Goal: Task Accomplishment & Management: Complete application form

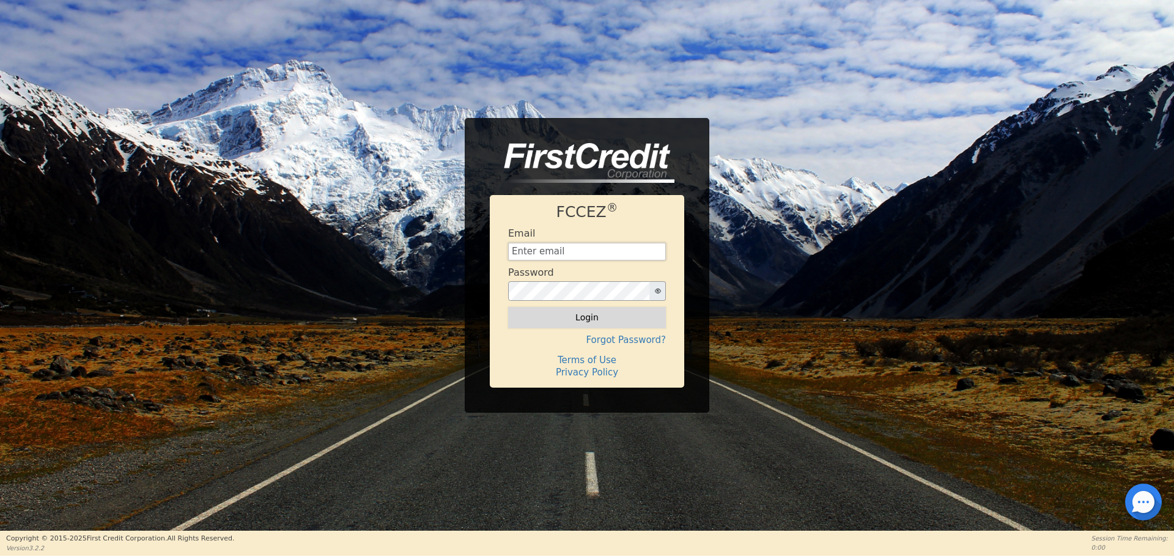
type input "[EMAIL_ADDRESS][DOMAIN_NAME]"
click at [624, 321] on button "Login" at bounding box center [587, 317] width 158 height 21
click at [624, 321] on div "Logging in..." at bounding box center [587, 317] width 158 height 21
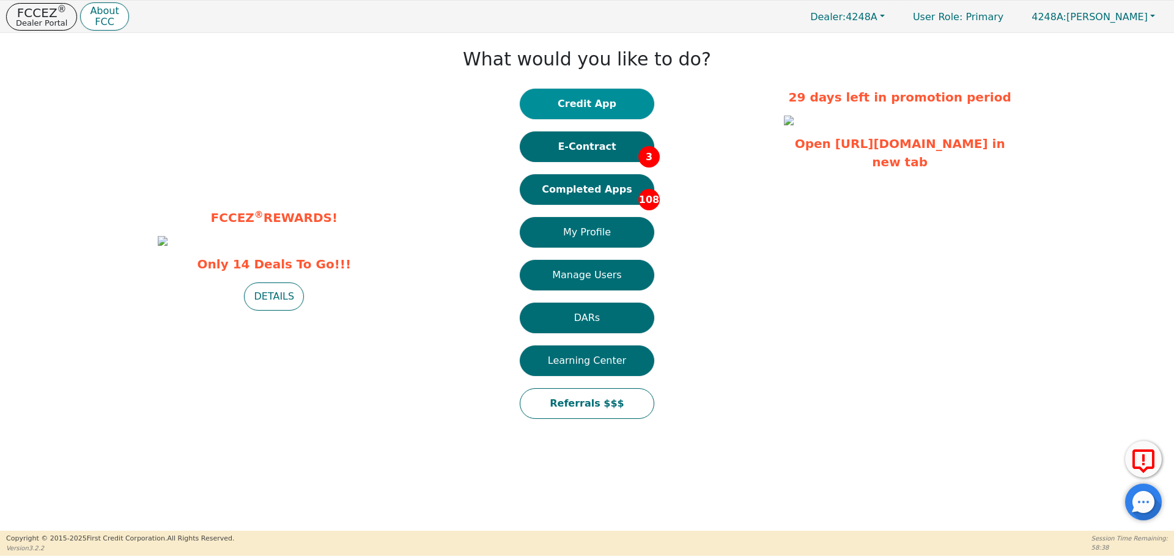
click at [614, 111] on button "Credit App" at bounding box center [587, 104] width 135 height 31
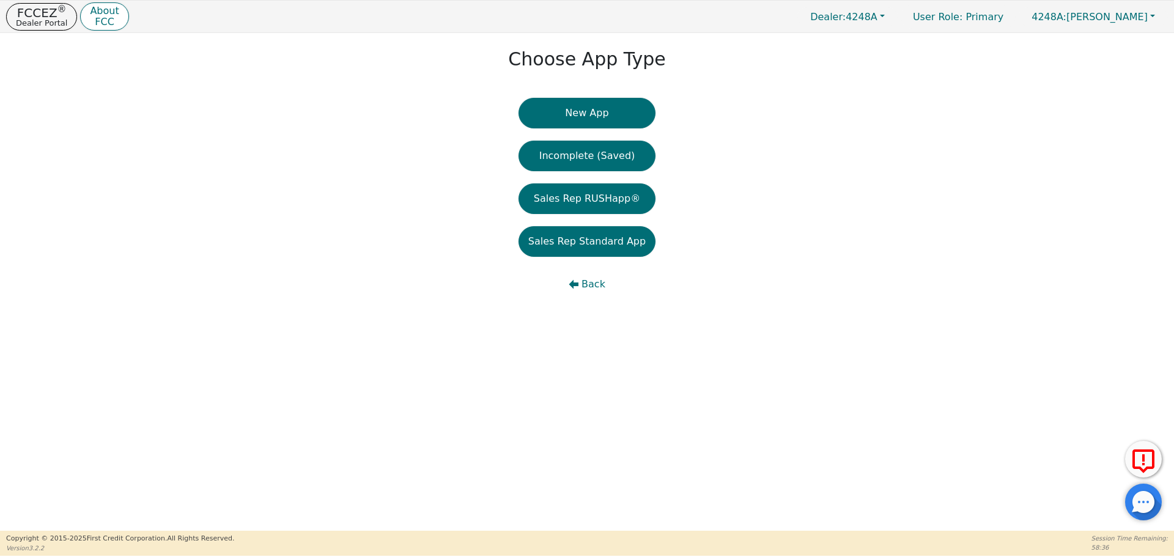
click at [614, 111] on button "New App" at bounding box center [586, 113] width 137 height 31
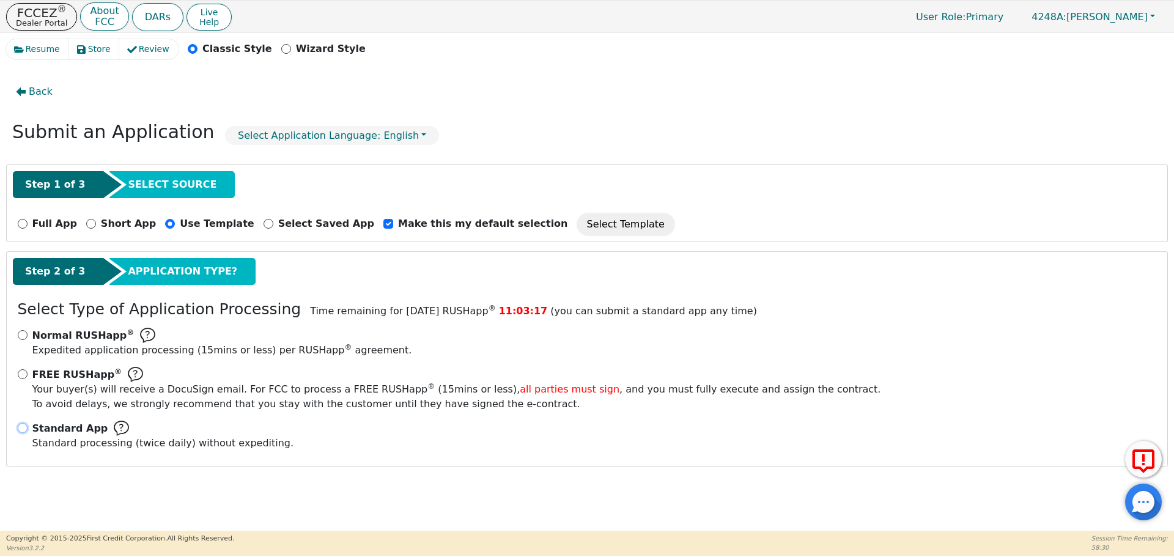
click at [23, 426] on input "Standard App Standard processing (twice daily) without expediting." at bounding box center [23, 428] width 10 height 10
radio input "true"
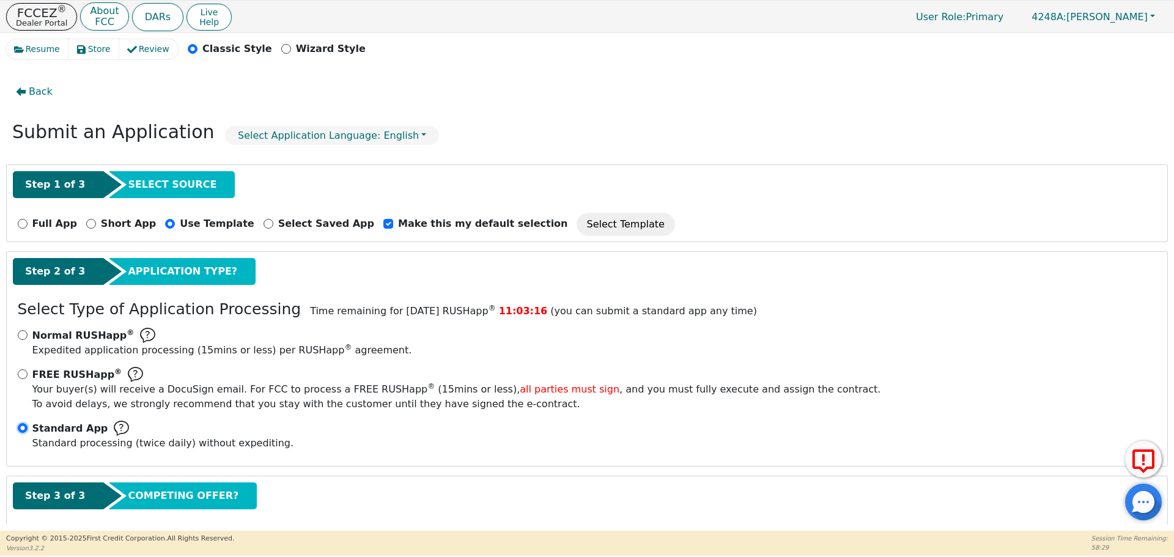
scroll to position [61, 0]
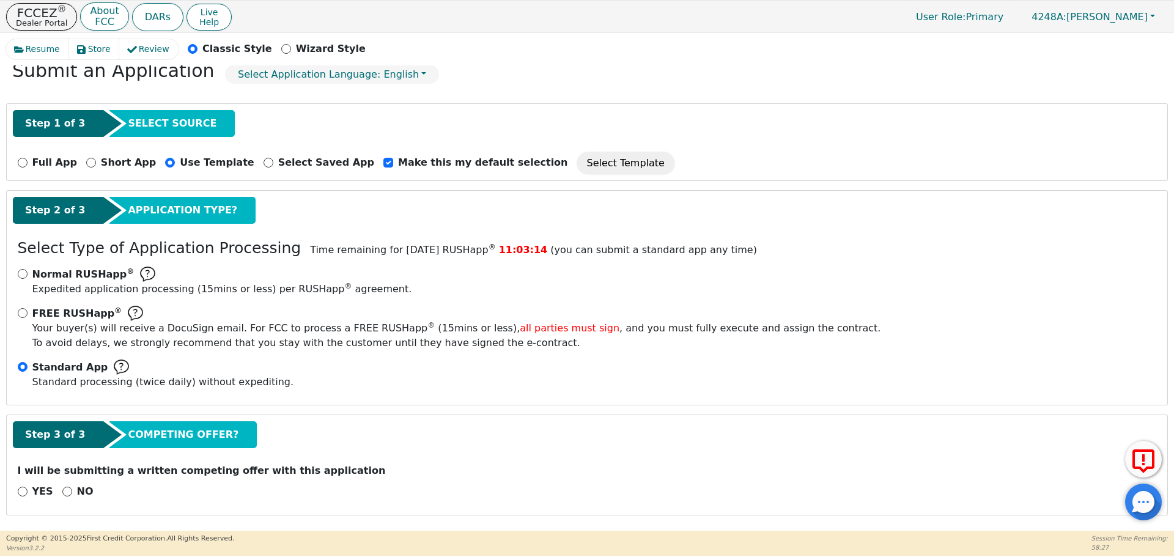
click at [64, 496] on div "NO" at bounding box center [77, 491] width 31 height 15
click at [63, 488] on input "NO" at bounding box center [67, 492] width 10 height 10
radio input "true"
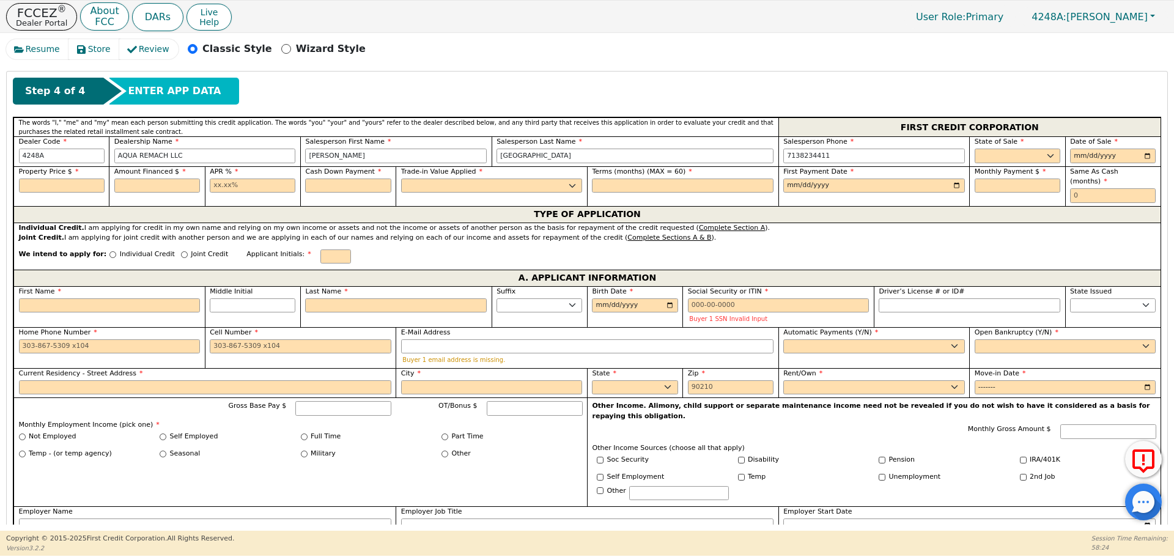
scroll to position [513, 0]
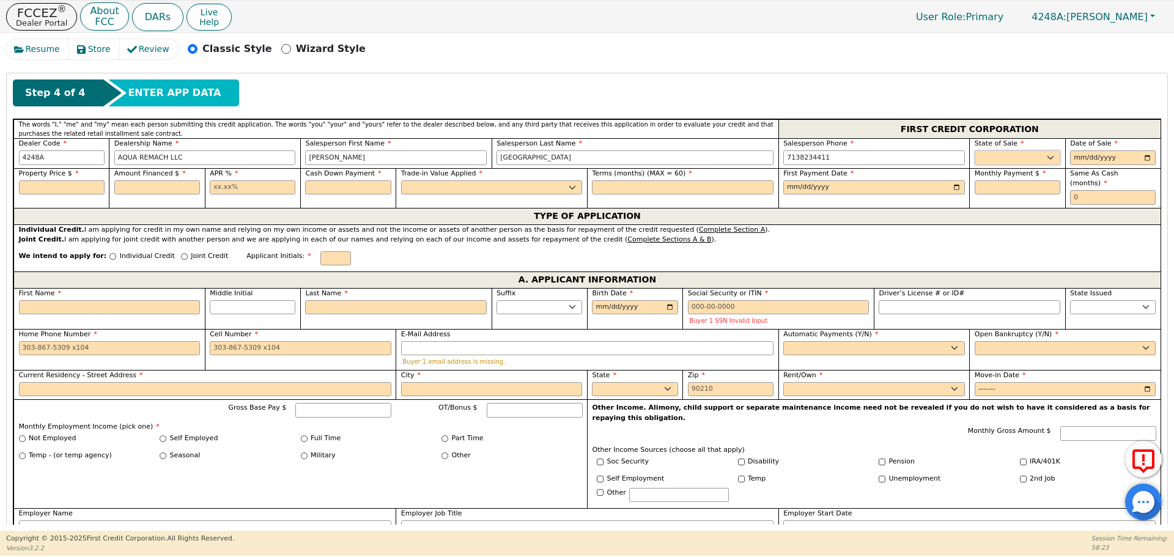
click at [1017, 158] on select "AK AL AR AZ CA CO CT DC DE FL [GEOGRAPHIC_DATA] HI IA ID IL IN KS [GEOGRAPHIC_D…" at bounding box center [1018, 157] width 86 height 15
select select "[GEOGRAPHIC_DATA]"
click at [975, 150] on select "AK AL AR AZ CA CO CT DC DE FL [GEOGRAPHIC_DATA] HI IA ID IL IN KS [GEOGRAPHIC_D…" at bounding box center [1018, 157] width 86 height 15
type input "0001-09-02"
type input "[DATE]"
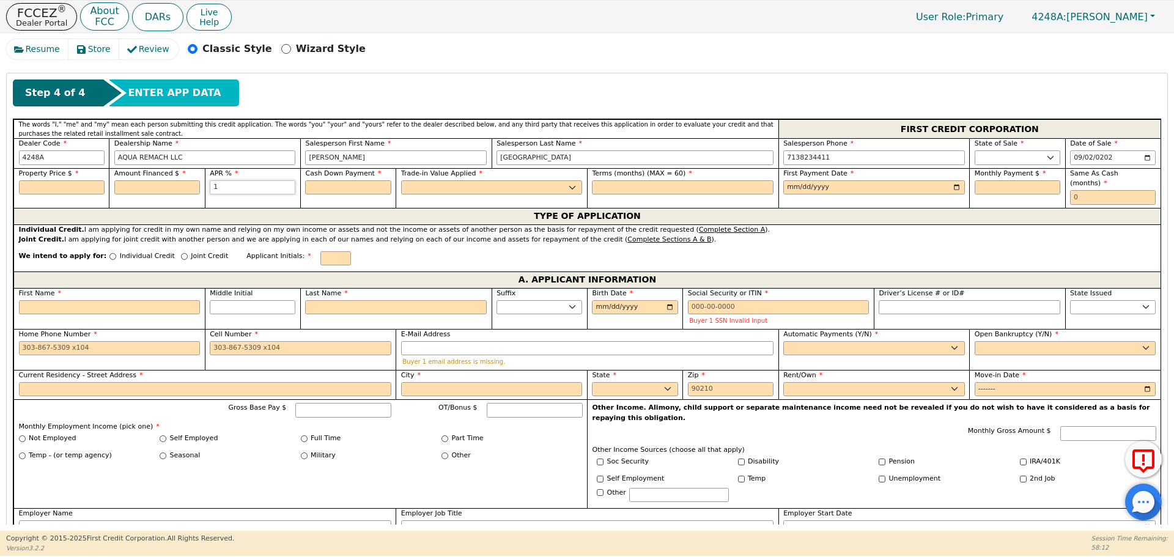
type input "17.99"
type input "0.00"
select select "n"
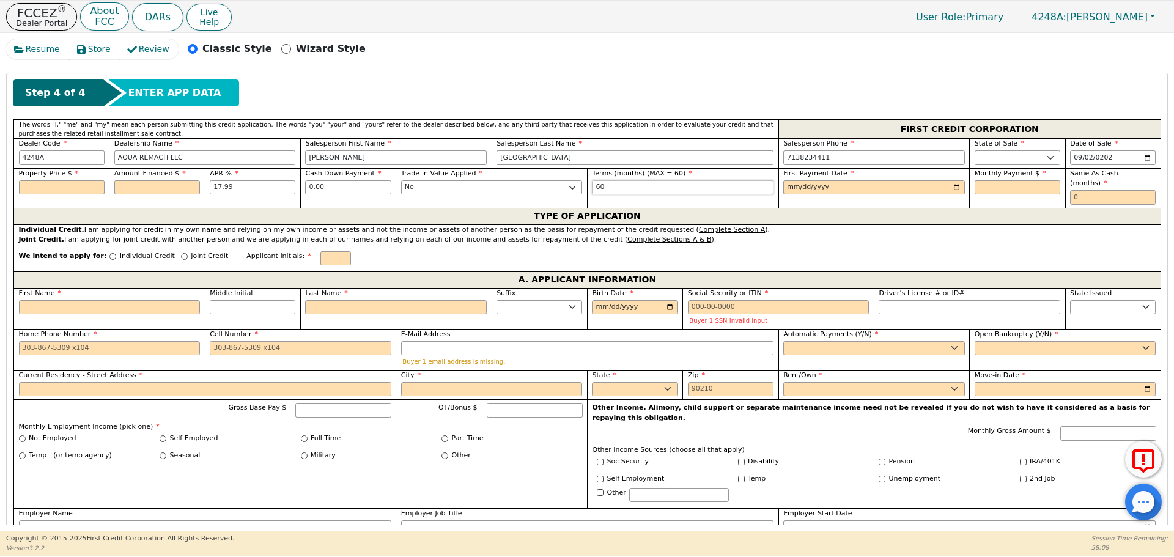
type input "60"
type input "[DATE]"
click at [39, 193] on input "text" at bounding box center [62, 187] width 86 height 15
type input "2400.00"
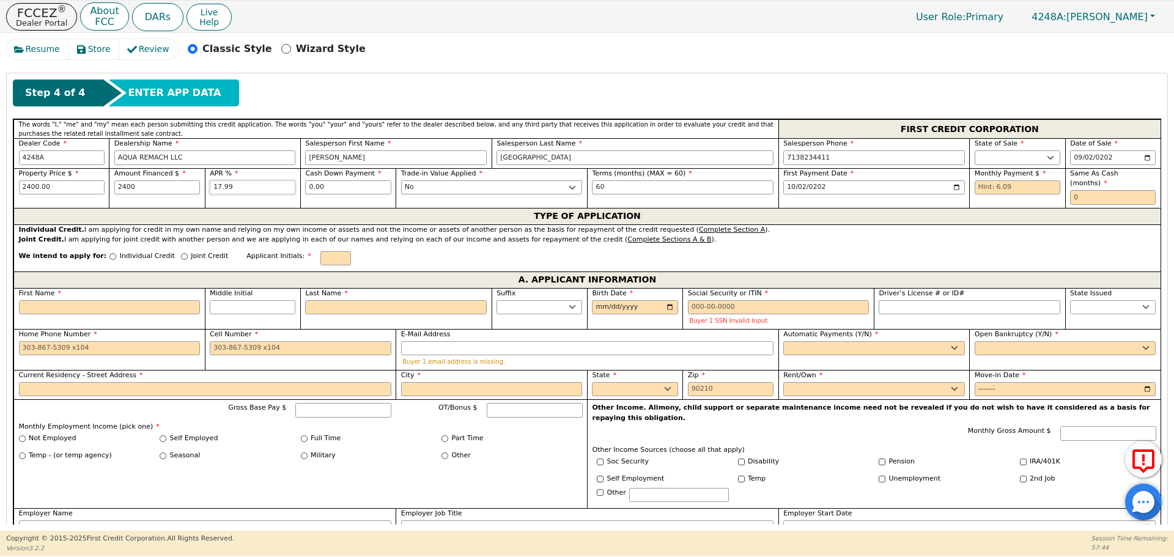
type input "2400.00"
click at [1017, 196] on div "Monthly Payment $" at bounding box center [1016, 188] width 95 height 40
click at [1016, 195] on div "Monthly Payment $" at bounding box center [1016, 188] width 95 height 40
click at [1009, 188] on input "text" at bounding box center [1018, 187] width 86 height 15
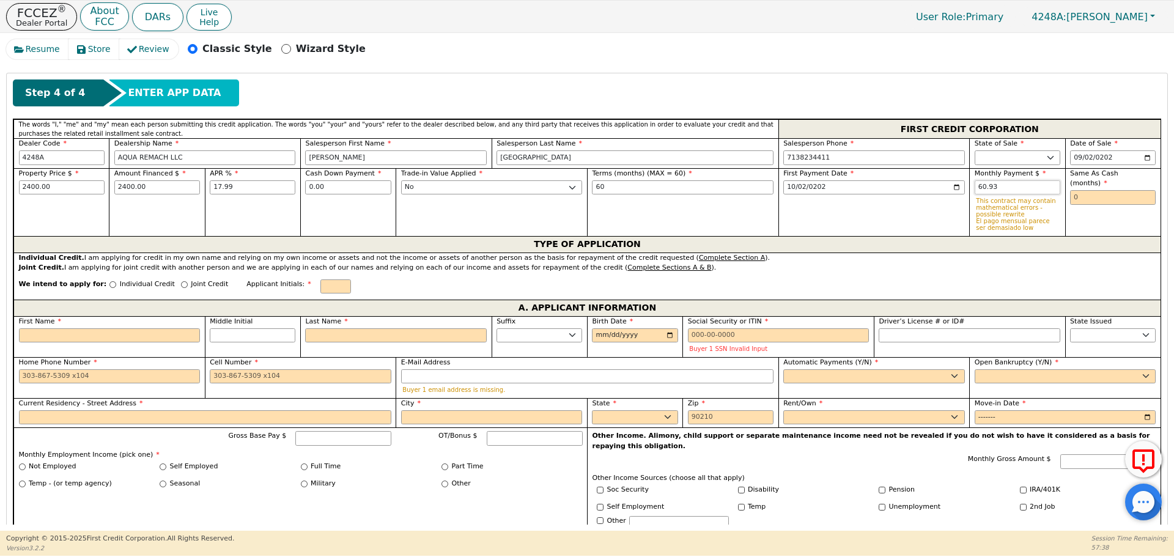
type input "60.93"
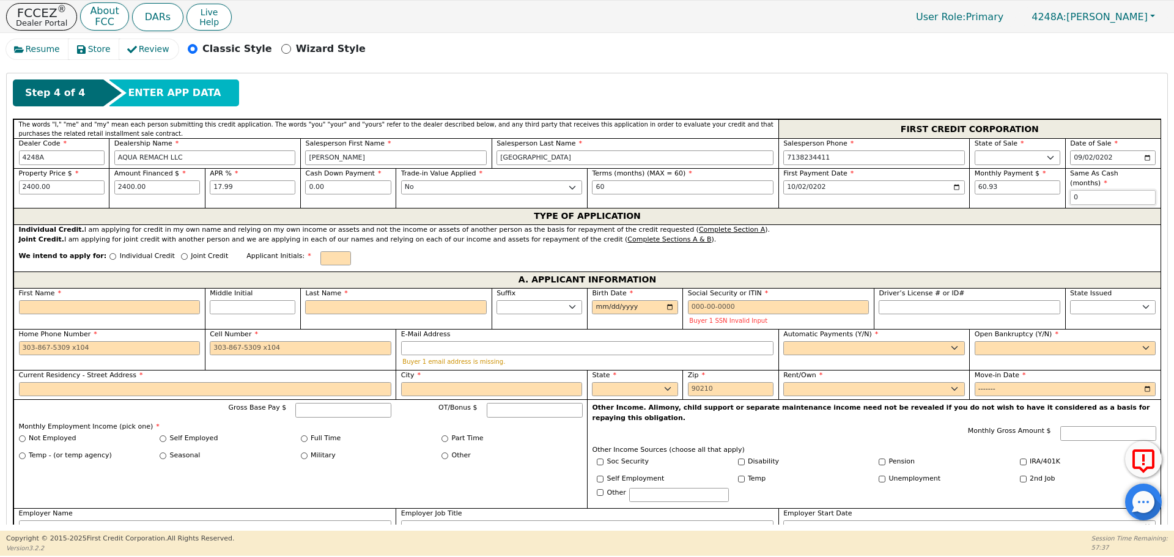
type input "0"
click at [109, 253] on input "Individual Credit" at bounding box center [112, 256] width 7 height 7
radio input "true"
click at [106, 300] on input "First Name" at bounding box center [110, 307] width 182 height 15
type input "A"
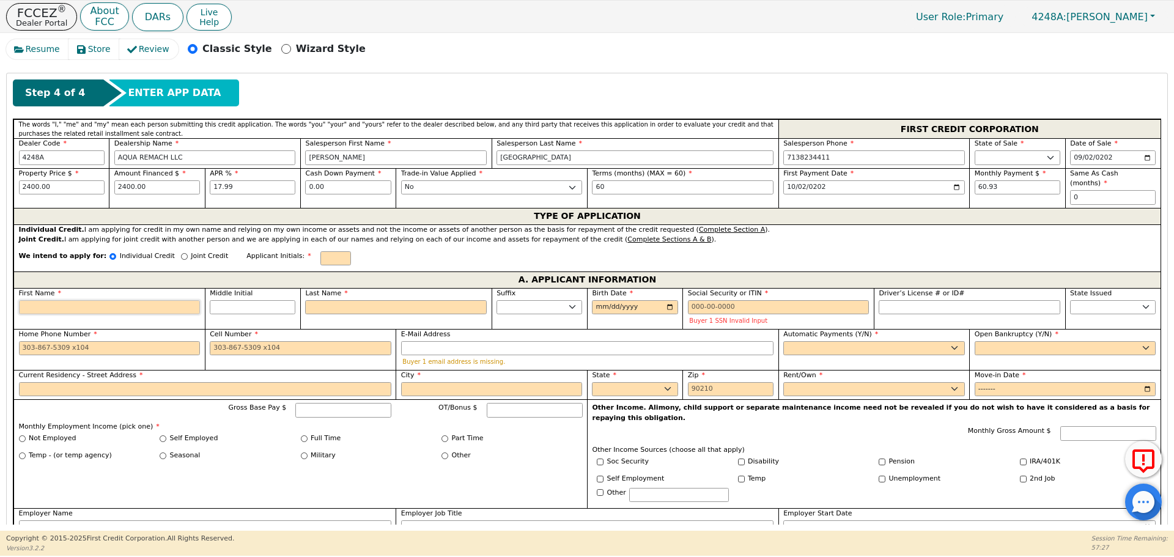
type input "A"
type input "As"
type input "Ast"
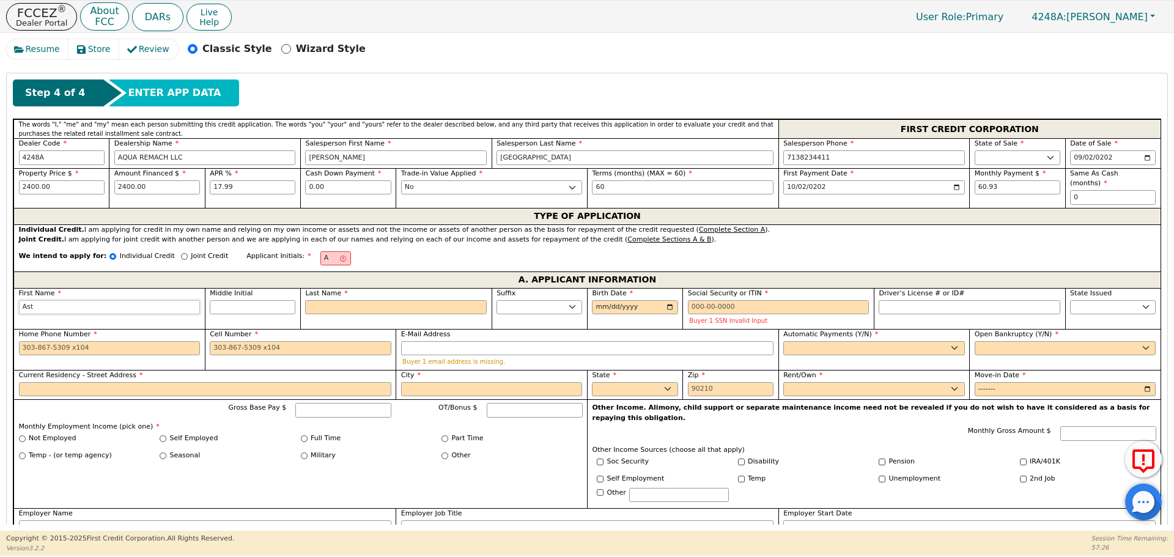
type input "Ast"
type input "Astr"
type input "Astri"
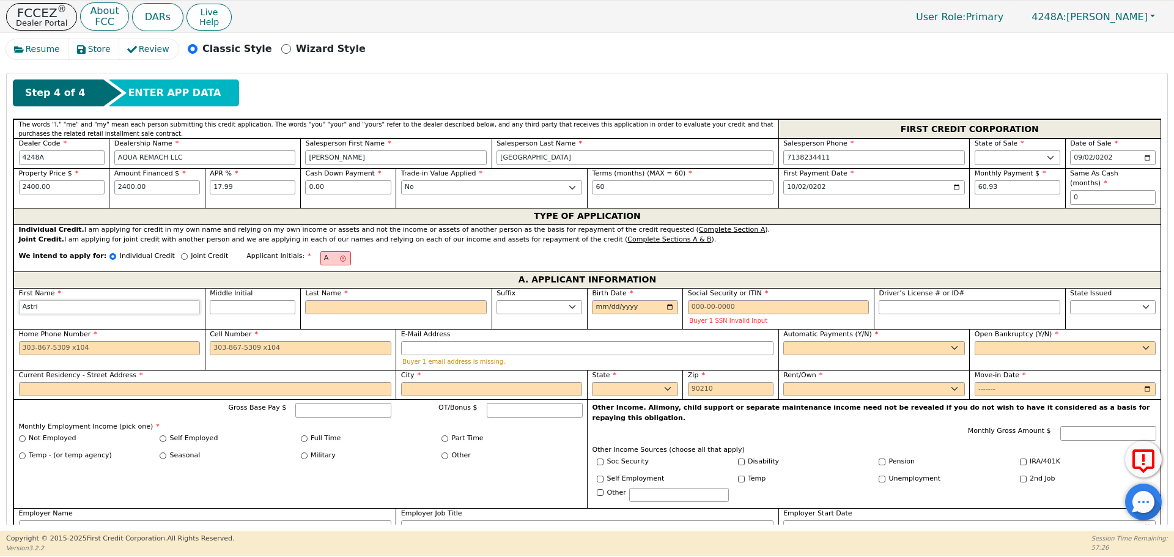
type input "[PERSON_NAME]"
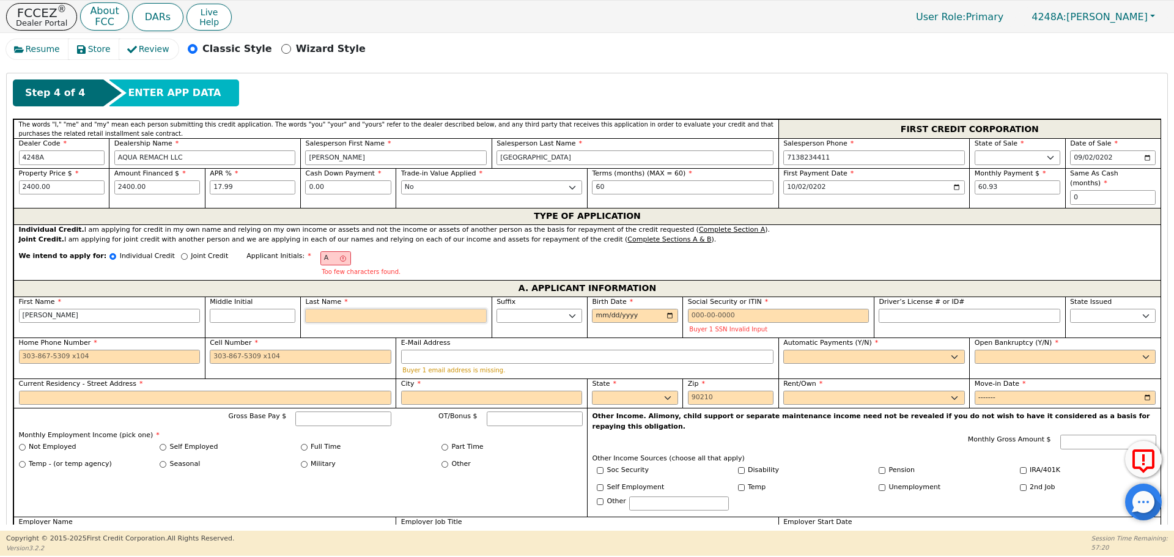
type input "AQ"
type input "Q"
type input "[PERSON_NAME]"
type input "Qu"
type input "[PERSON_NAME]"
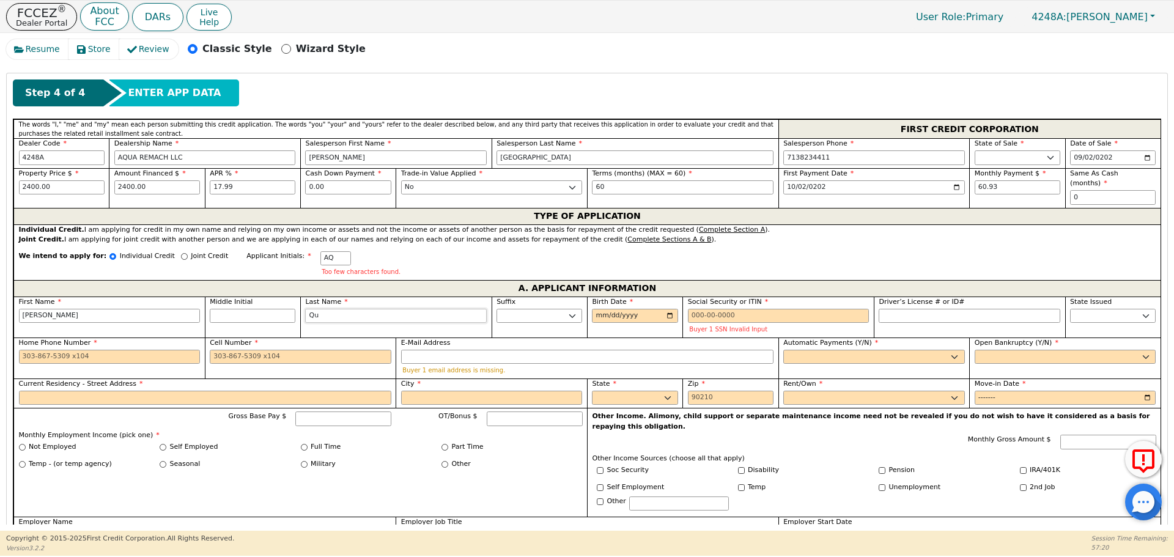
type input "Qui"
type input "[PERSON_NAME]"
type input "Quin"
type input "[PERSON_NAME]"
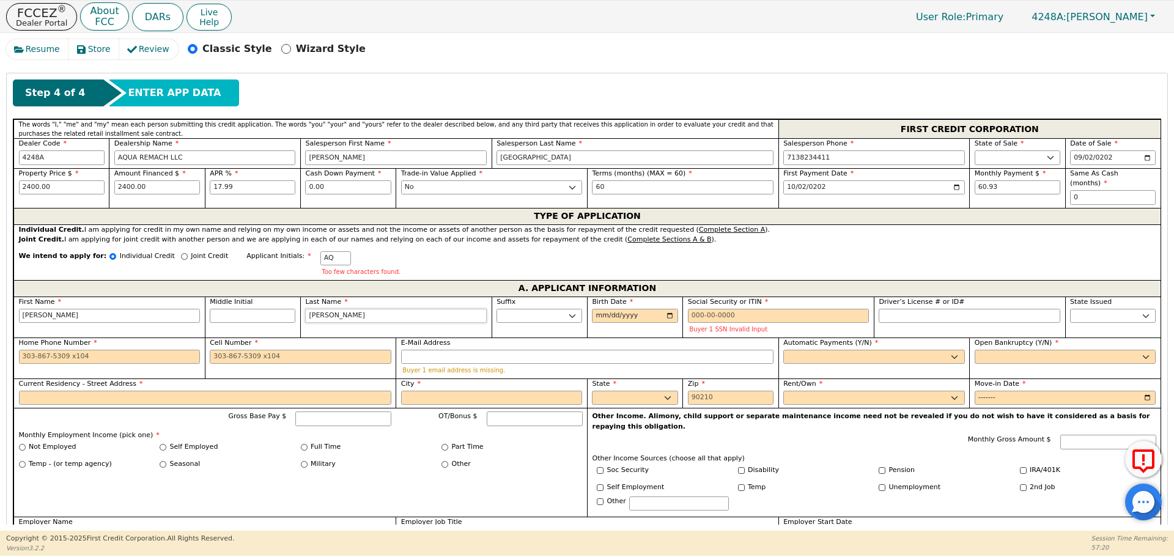
type input "[PERSON_NAME]"
type input "Quinte"
type input "[PERSON_NAME]"
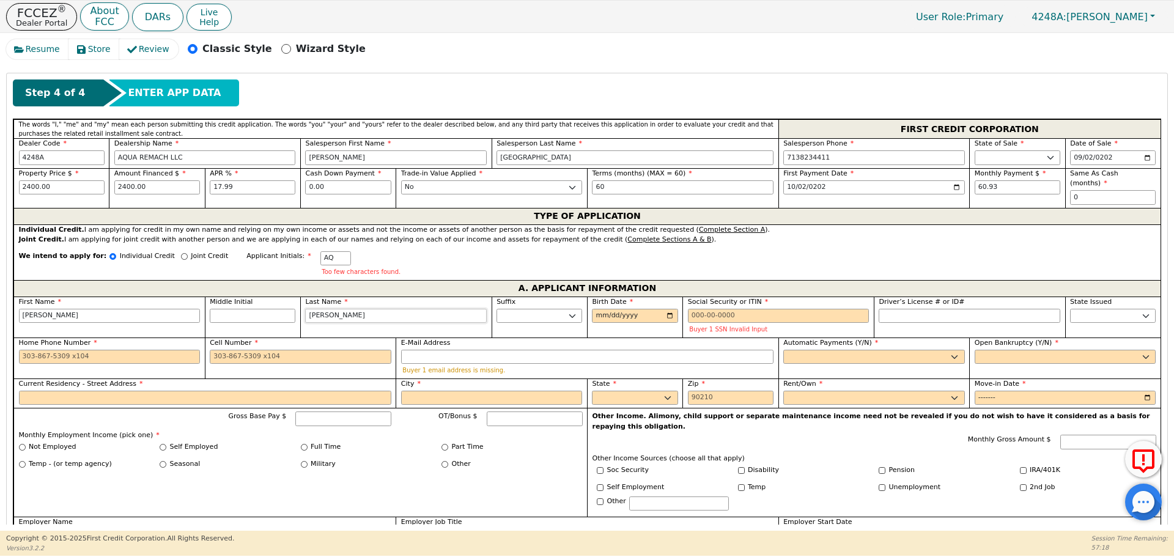
type input "[PERSON_NAME]"
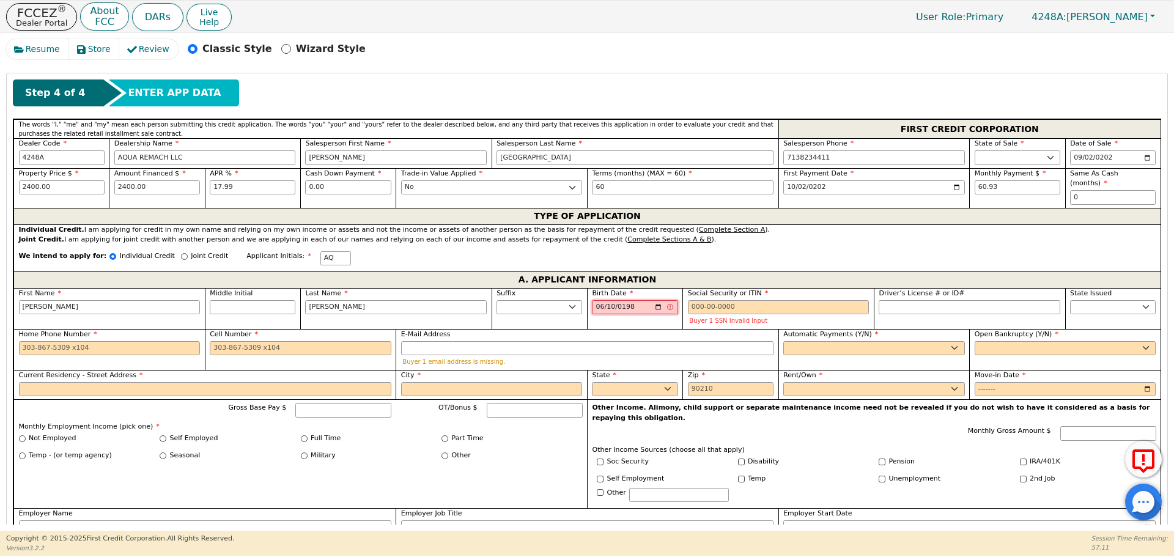
type input "[DATE]"
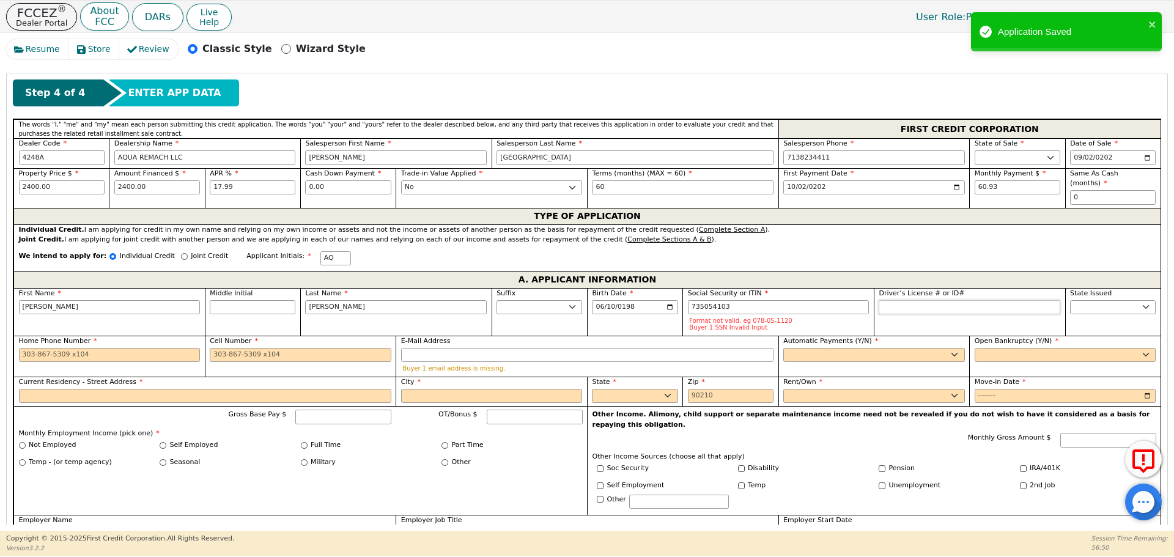
type input "***-**-4103"
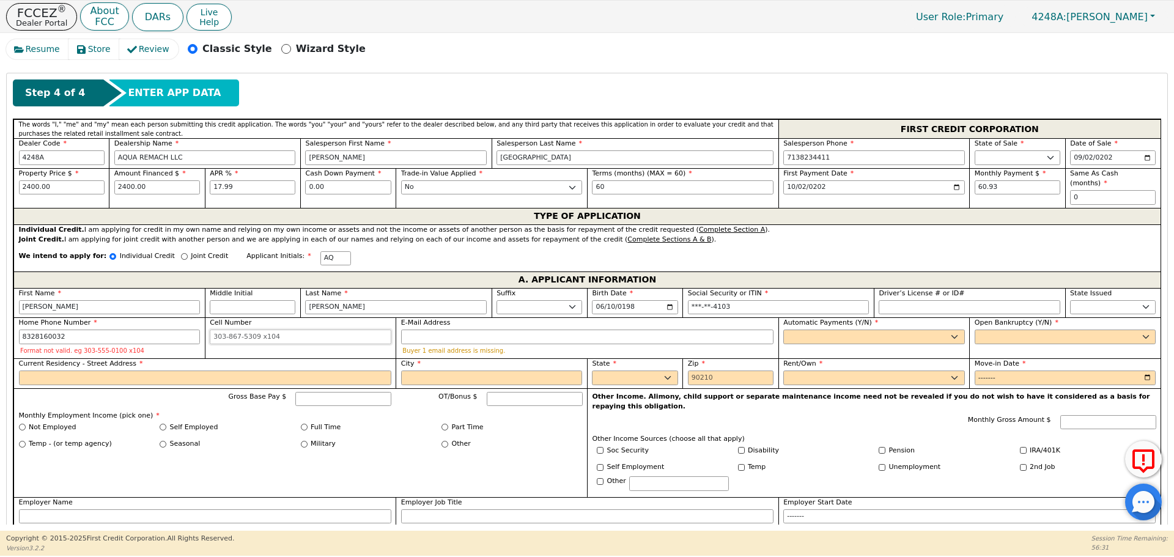
type input "[PHONE_NUMBER]"
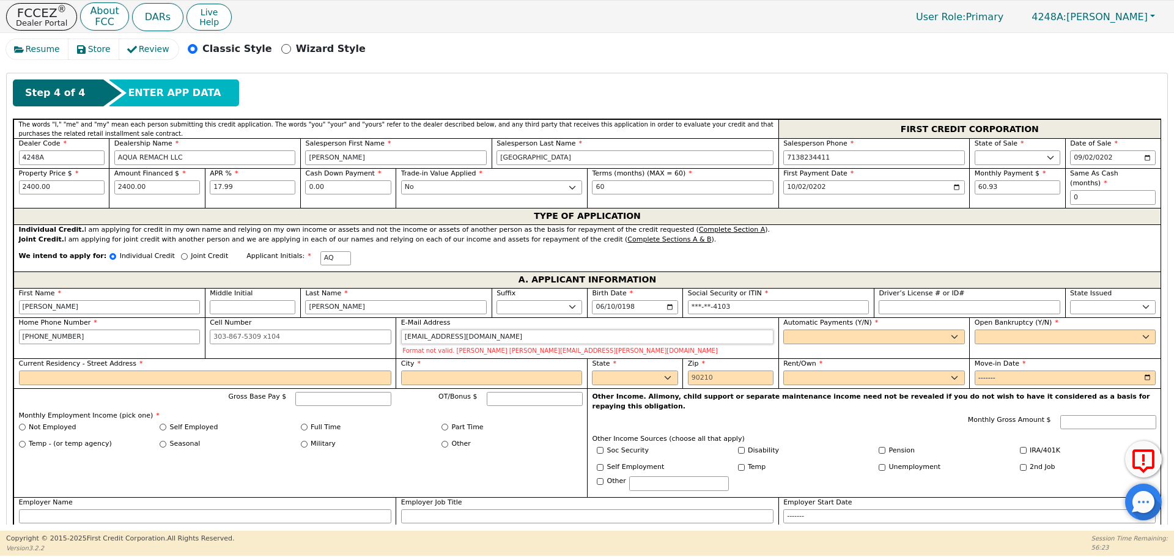
type input "[EMAIL_ADDRESS][DOMAIN_NAME]"
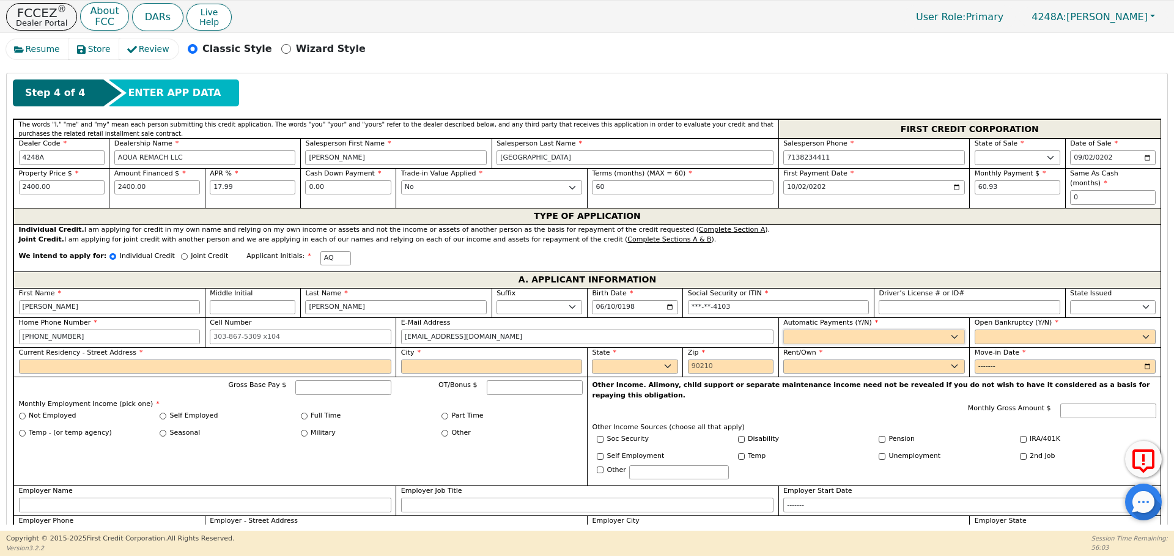
select select "y"
type input "[PERSON_NAME]"
select select "n"
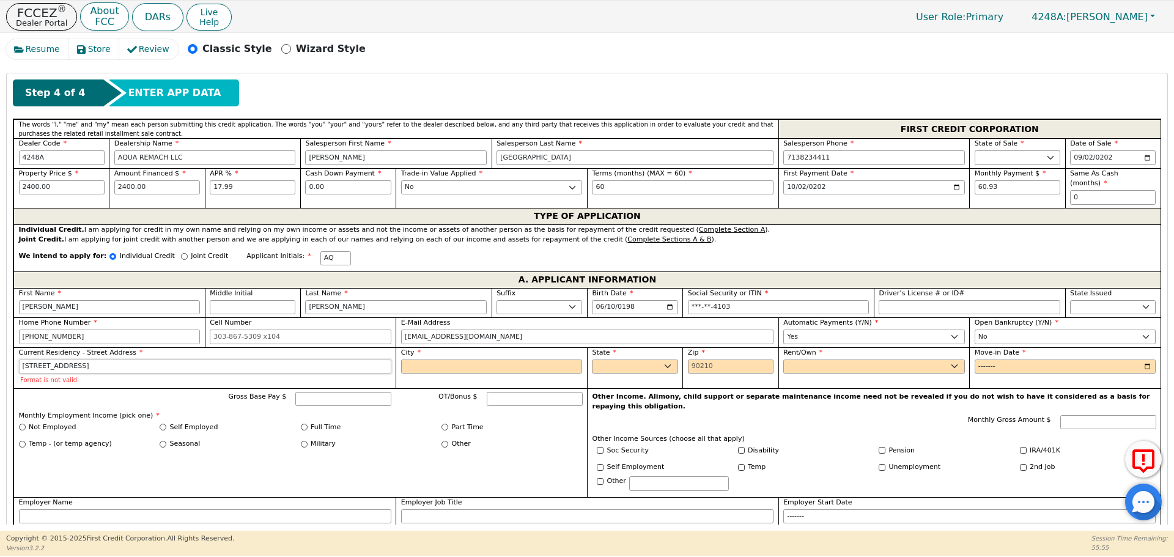
type input "[STREET_ADDRESS]"
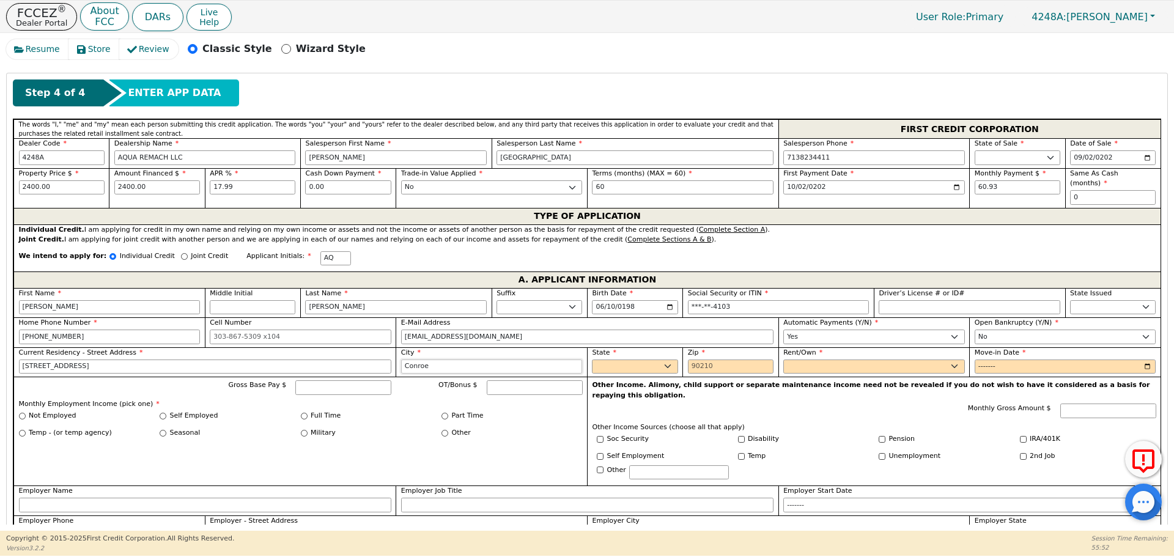
type input "Conroe"
select select "[GEOGRAPHIC_DATA]"
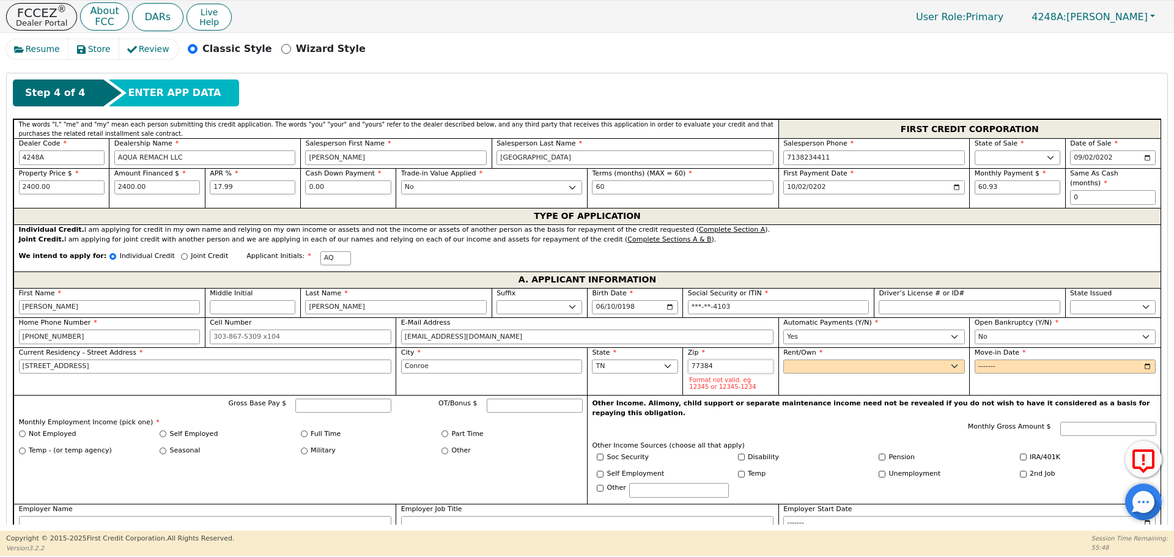
type input "77384"
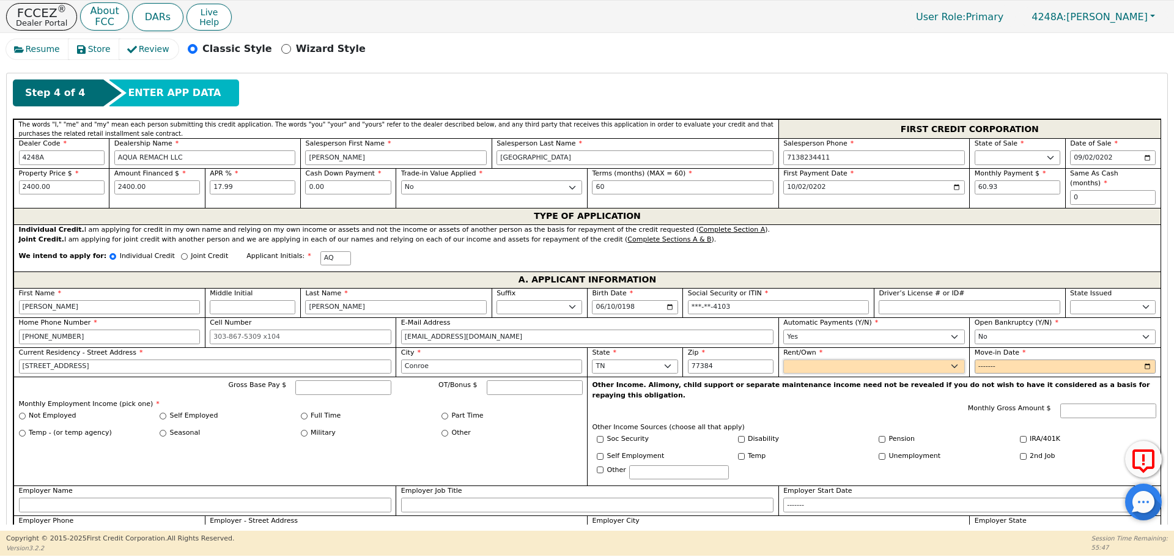
select select "Rent"
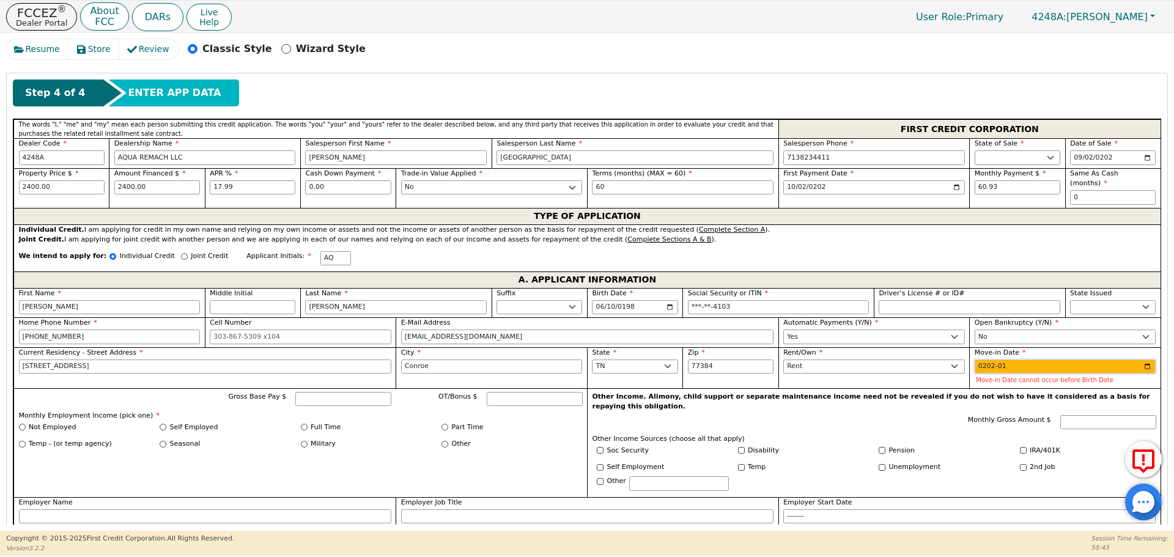
type input "2024-01"
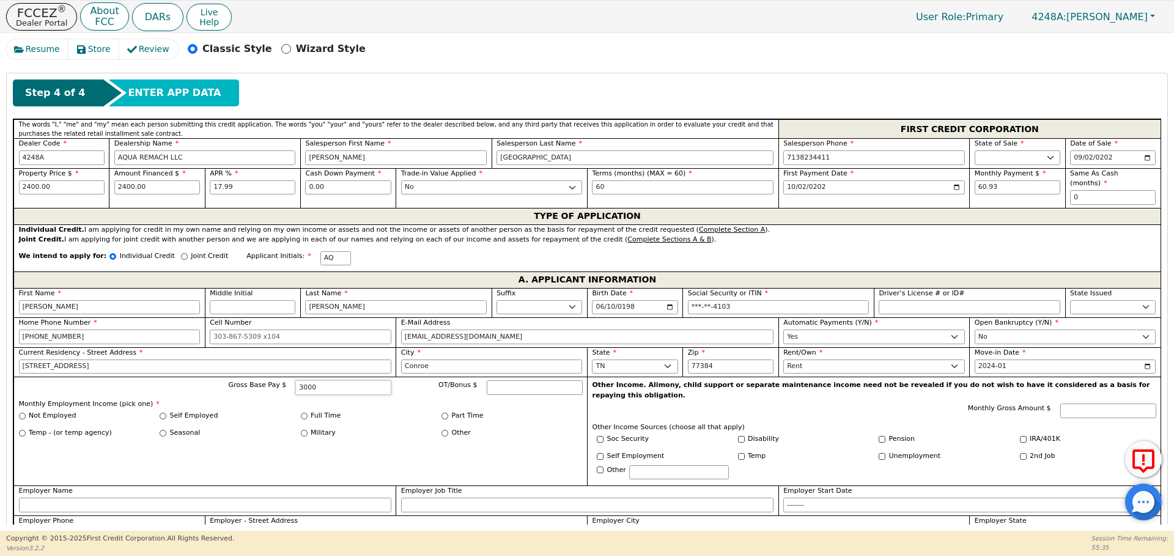
type input "3000"
click at [303, 413] on input "Full Time" at bounding box center [304, 416] width 7 height 7
radio input "true"
type input "3000.00"
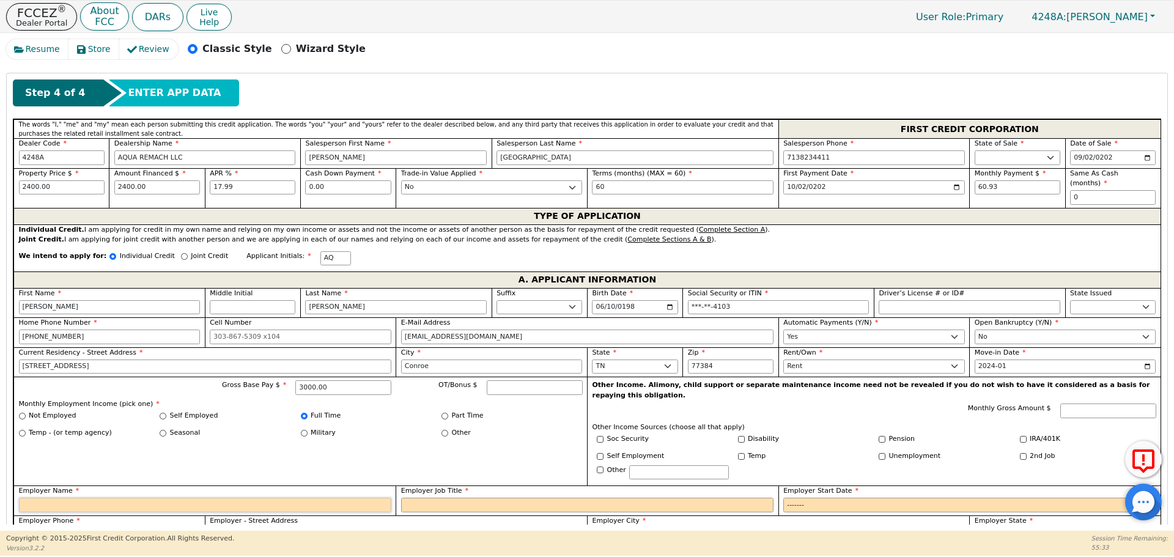
click at [318, 498] on input "Employer Name" at bounding box center [205, 505] width 372 height 15
type input "Crust pizza"
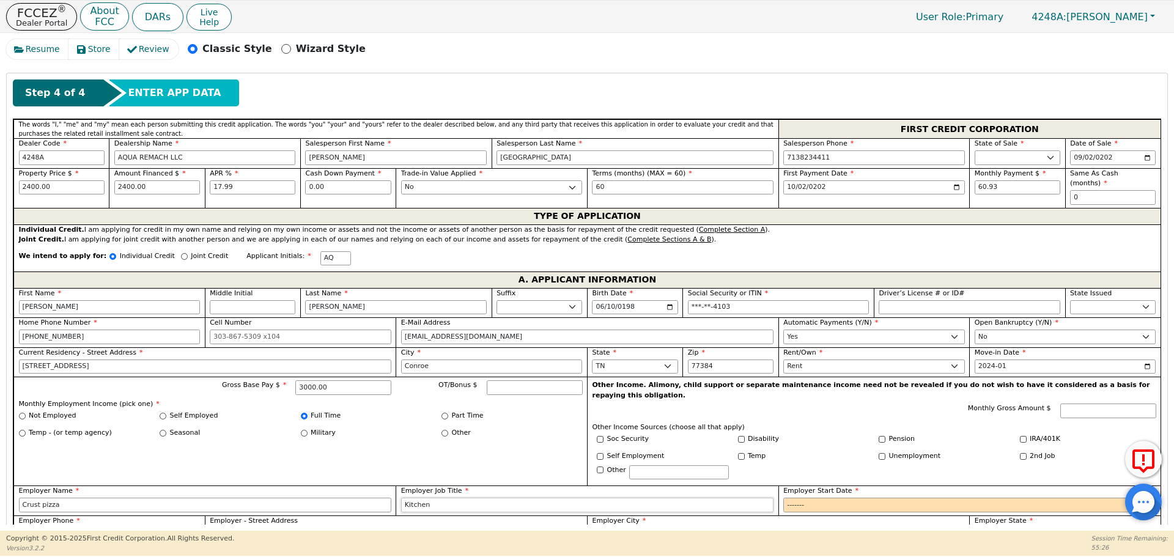
type input "Kitchen"
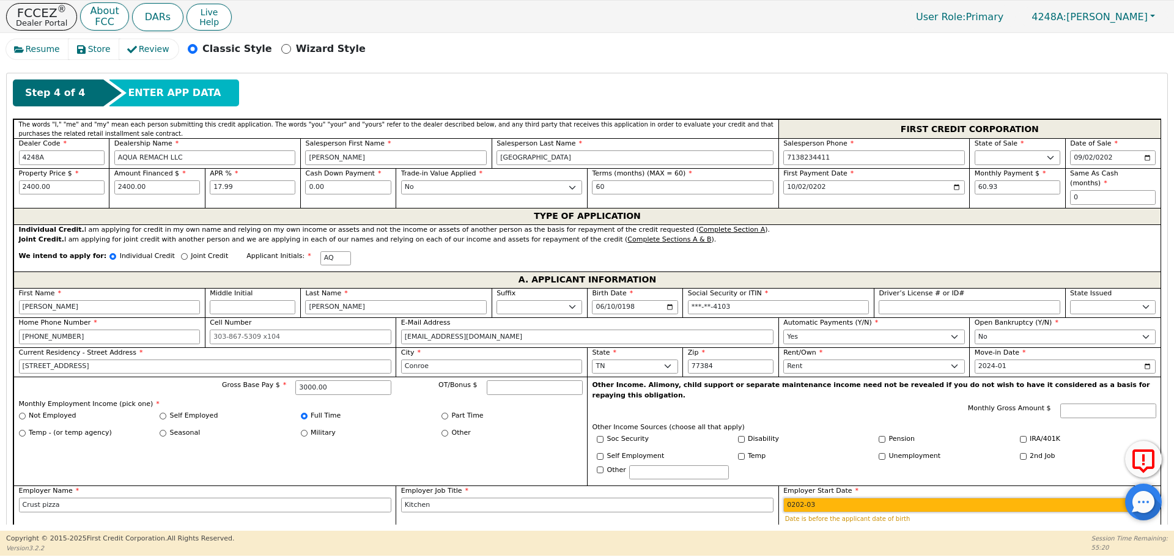
type input "2023-03"
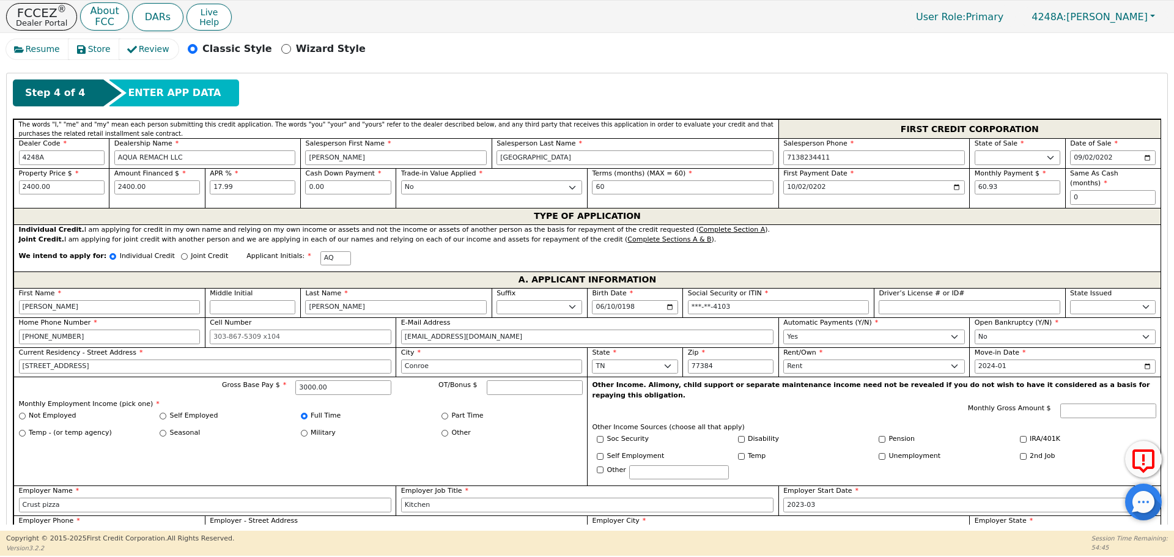
click at [107, 528] on input "Employer Phone" at bounding box center [110, 535] width 182 height 15
type input "[PHONE_NUMBER]"
type input "Conroe"
select select "[GEOGRAPHIC_DATA]"
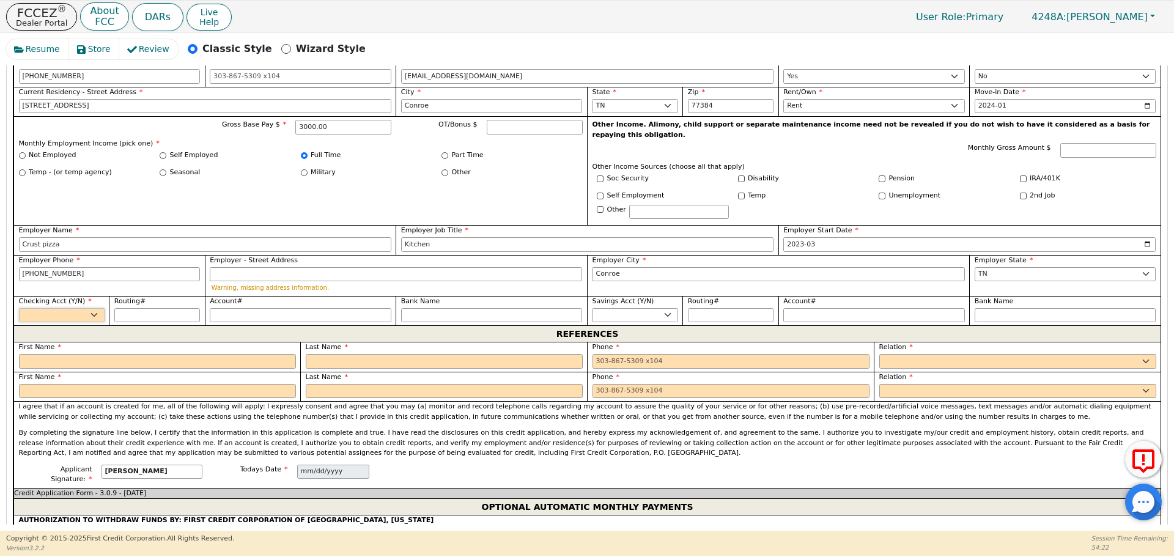
click at [70, 308] on select "Yes No" at bounding box center [62, 315] width 86 height 15
select select "y"
click at [19, 308] on select "Yes No" at bounding box center [62, 315] width 86 height 15
click at [77, 337] on div "REFERENCES" at bounding box center [586, 333] width 1147 height 17
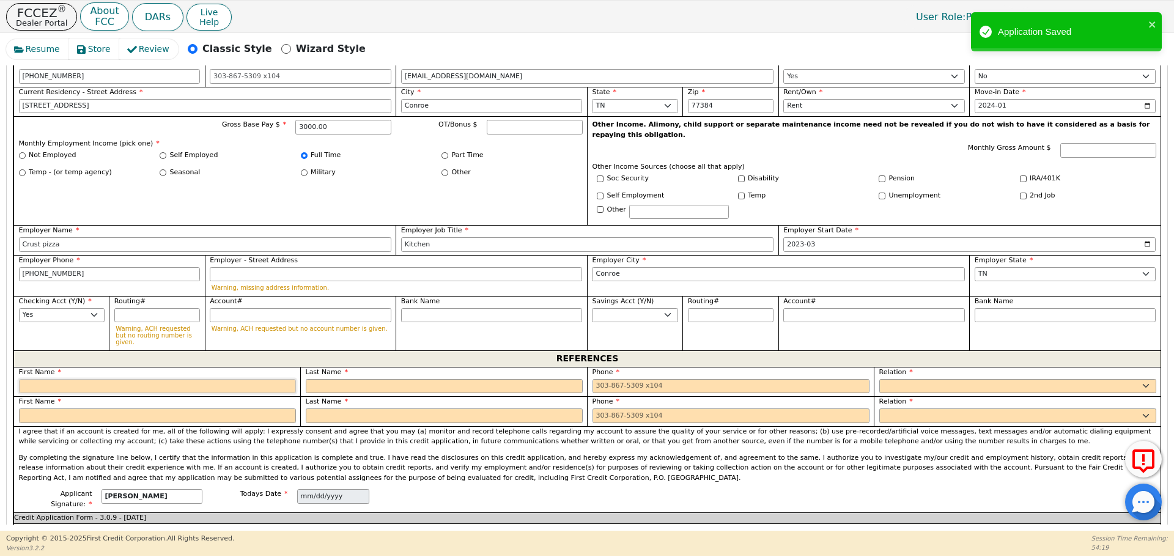
click at [86, 379] on input "text" at bounding box center [157, 386] width 277 height 15
type input "oscar"
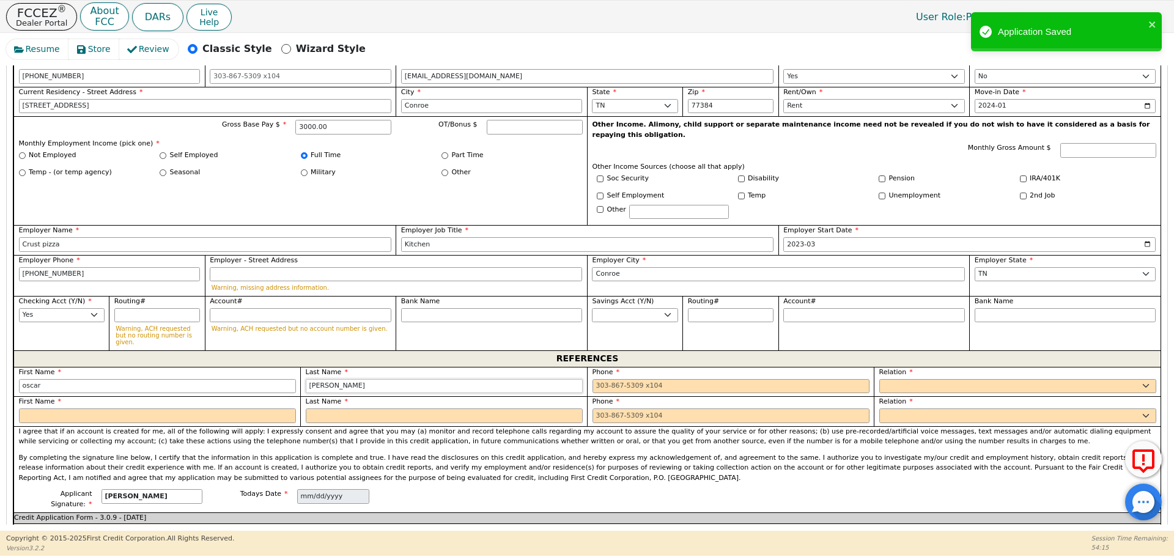
type input "[PERSON_NAME]"
click at [680, 379] on input "tel" at bounding box center [730, 386] width 277 height 15
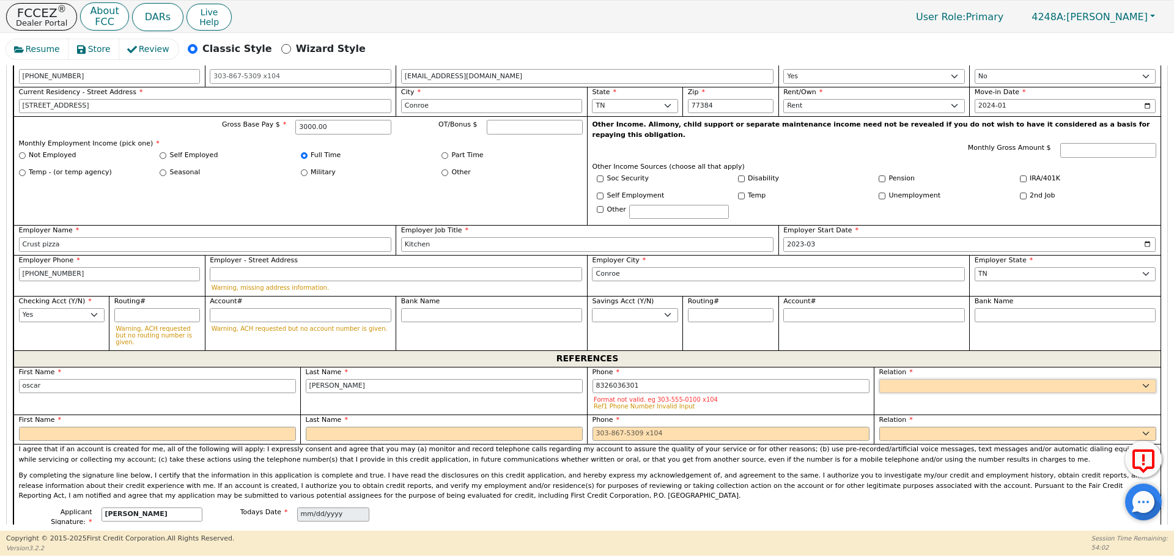
type input "[PHONE_NUMBER]"
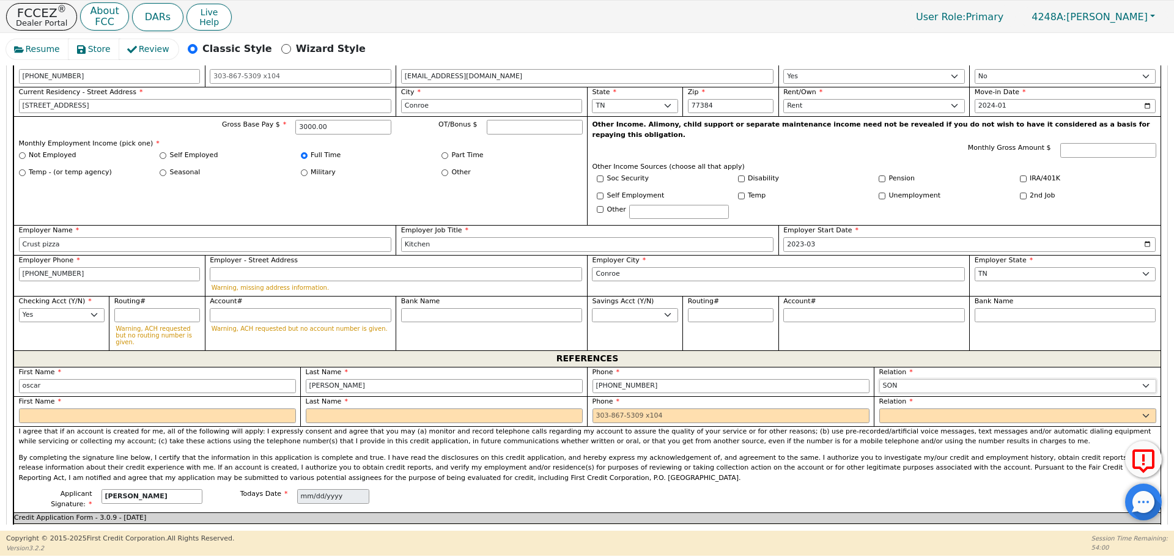
select select "SIGNIFICANT OTHER"
type input "[DEMOGRAPHIC_DATA]"
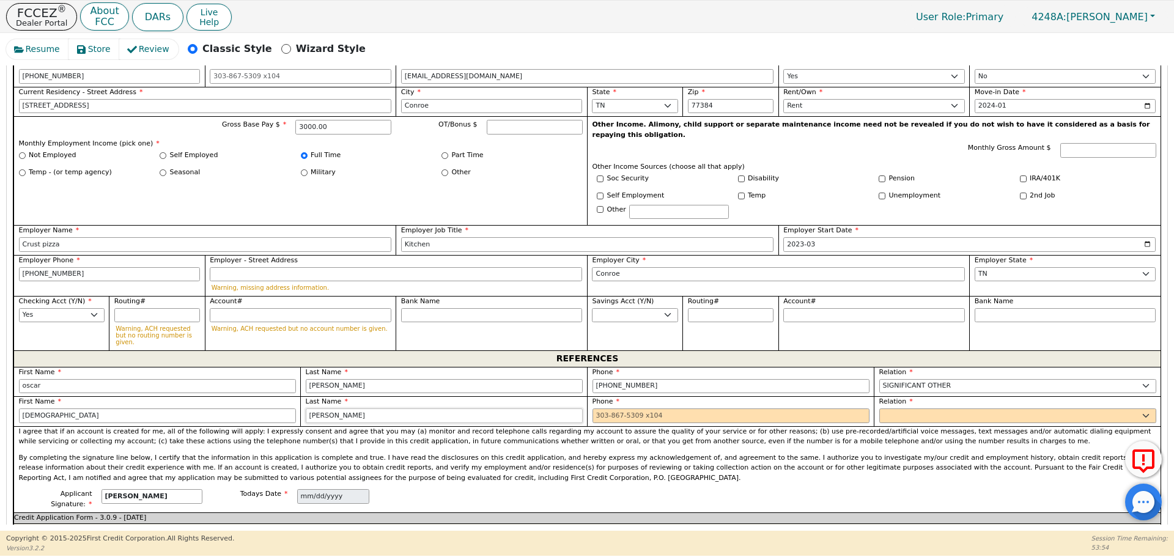
type input "[PERSON_NAME]"
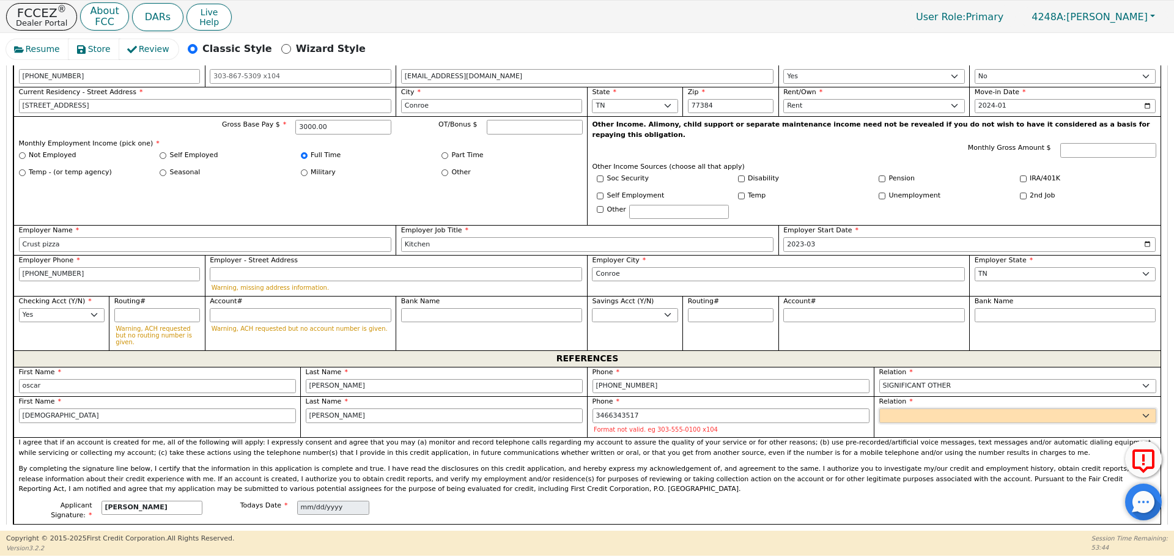
type input "[PHONE_NUMBER]"
select select "FRIEND"
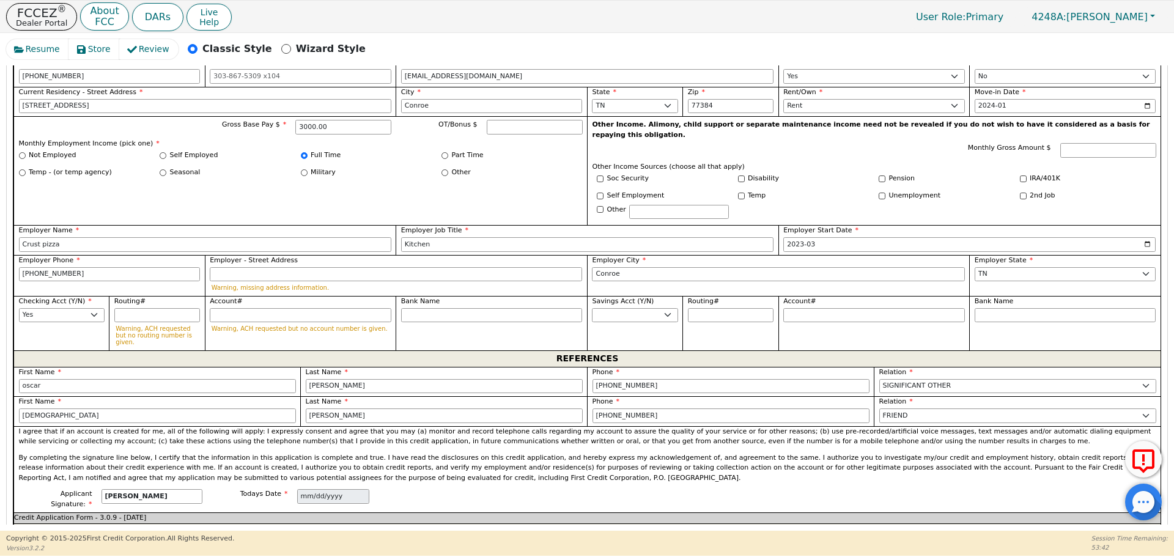
click at [504, 426] on div "I agree that if an account is created for me, all of the following will apply: …" at bounding box center [586, 458] width 1147 height 64
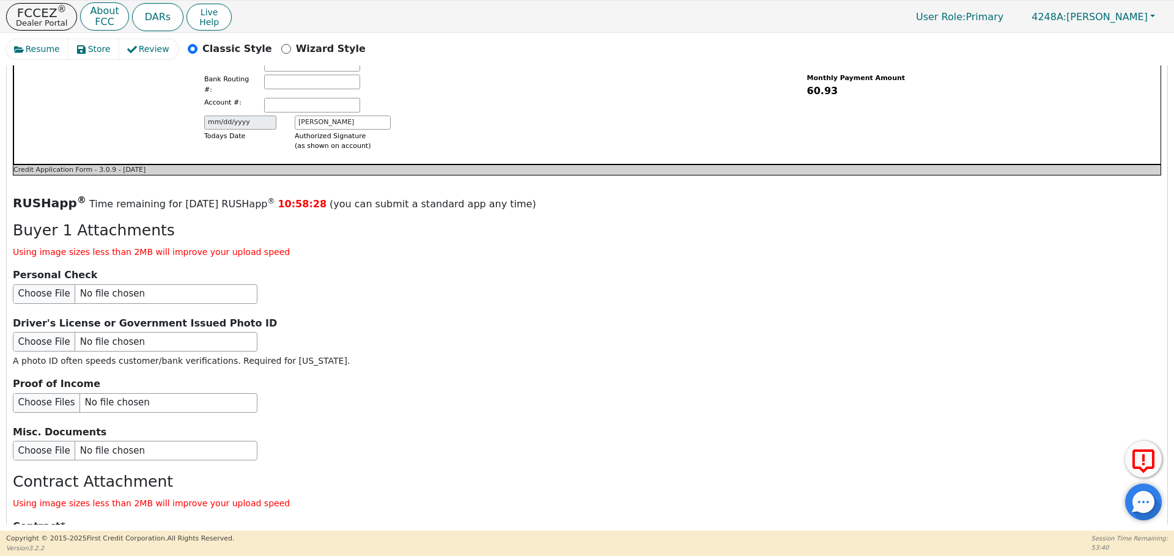
scroll to position [1415, 0]
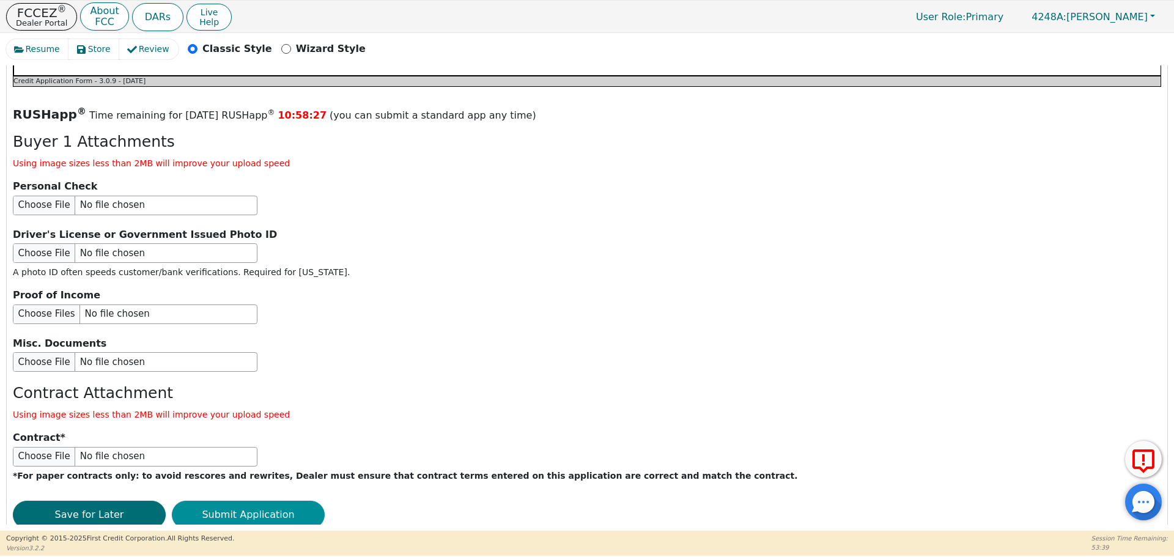
click at [271, 501] on button "Submit Application" at bounding box center [248, 515] width 153 height 28
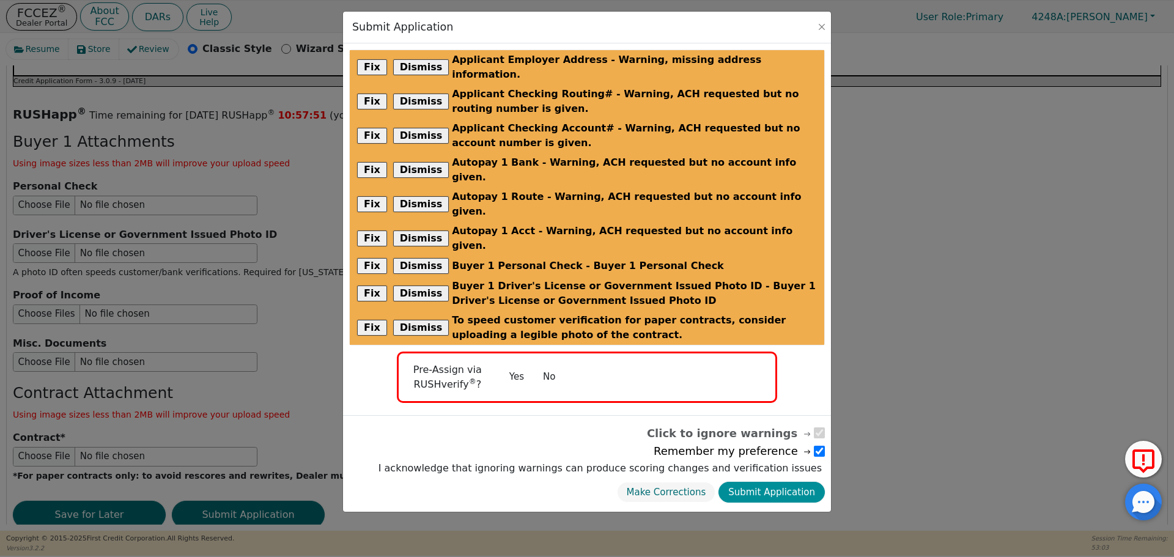
click at [776, 482] on button "Submit Application" at bounding box center [771, 492] width 106 height 21
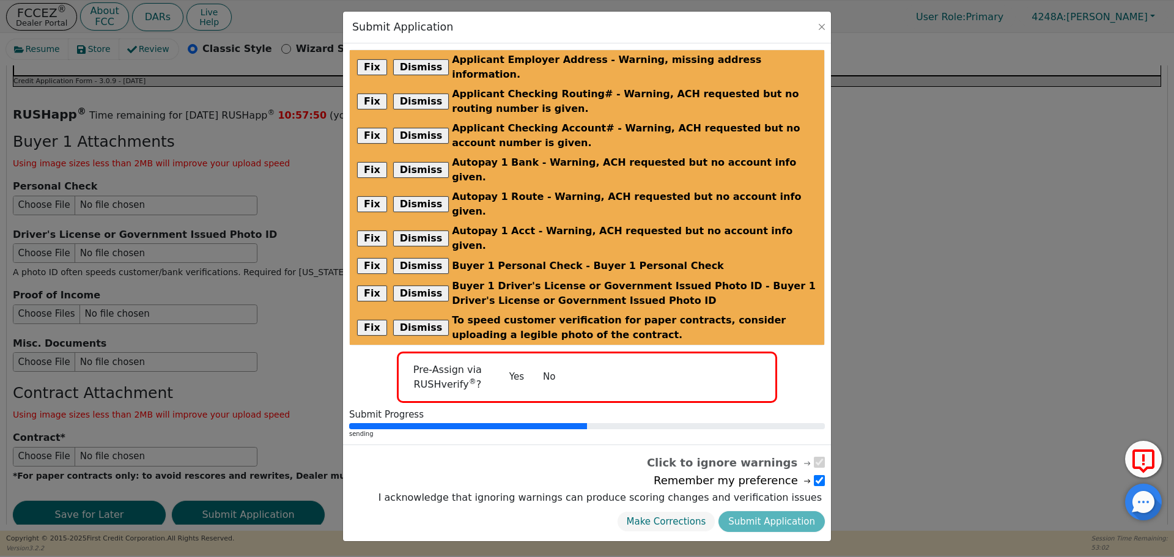
radio input "false"
checkbox input "false"
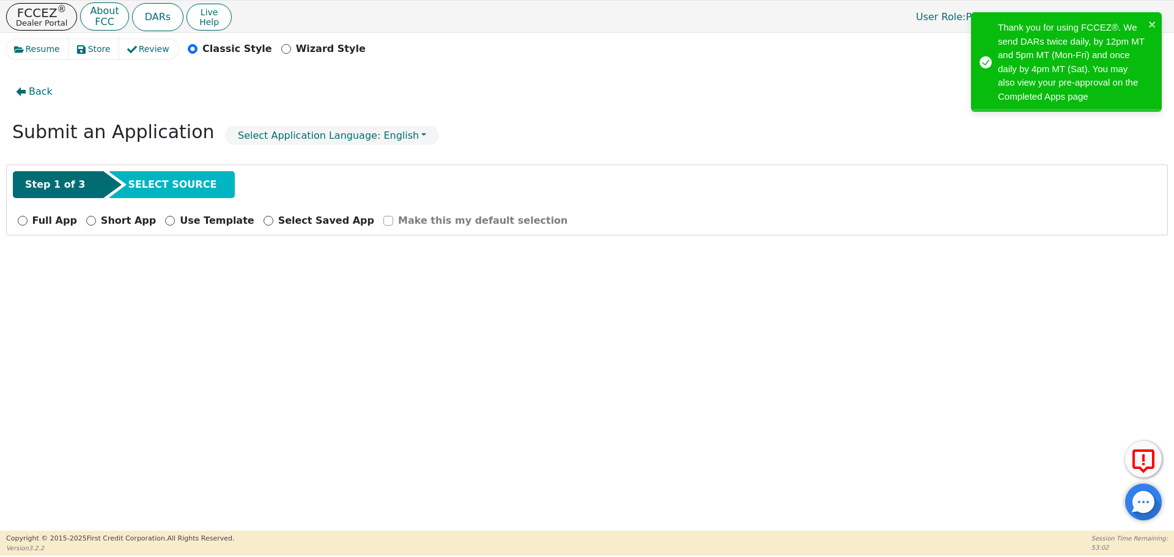
scroll to position [0, 0]
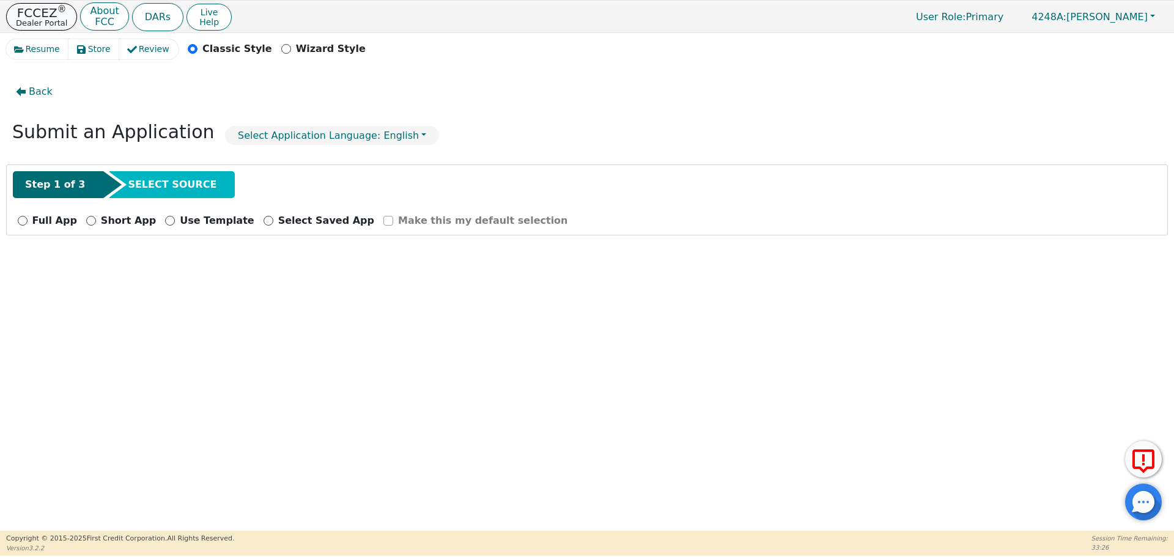
click at [57, 4] on sup "®" at bounding box center [61, 9] width 9 height 11
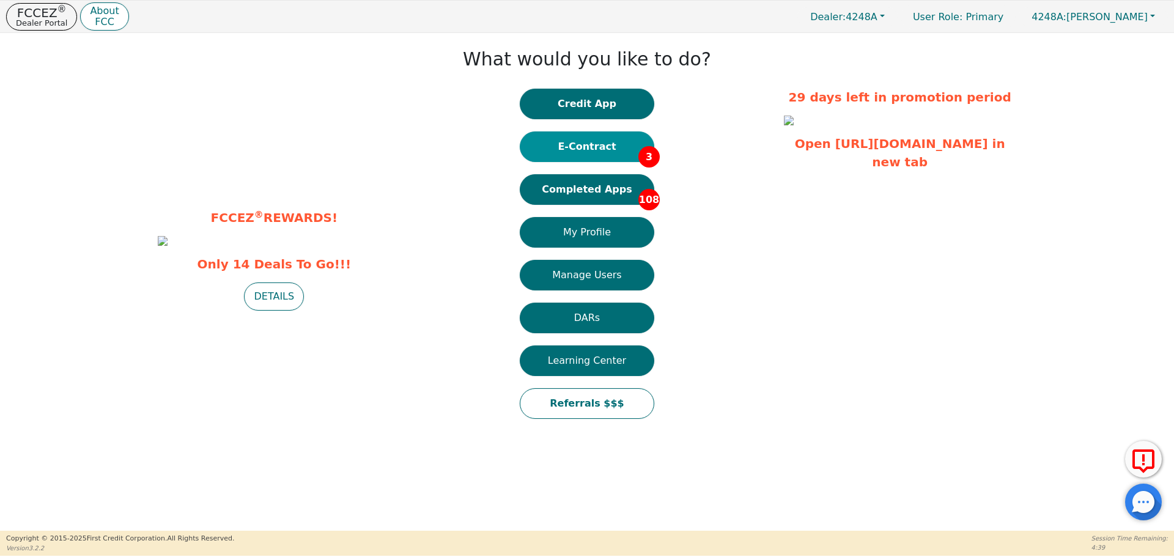
click at [563, 153] on button "E-Contract 3" at bounding box center [587, 146] width 135 height 31
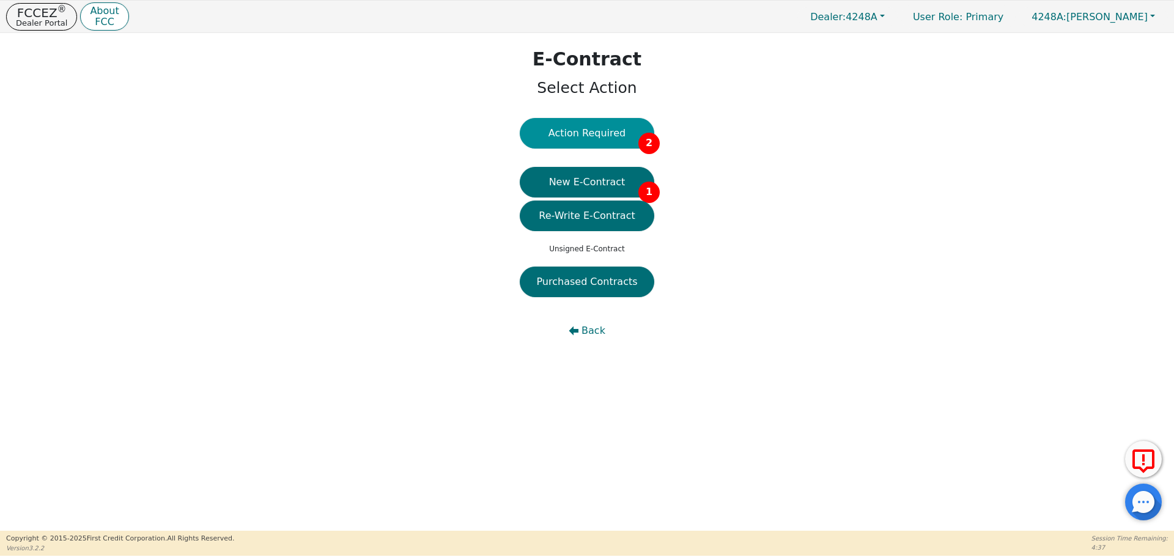
click at [571, 139] on button "Action Required 2" at bounding box center [587, 133] width 135 height 31
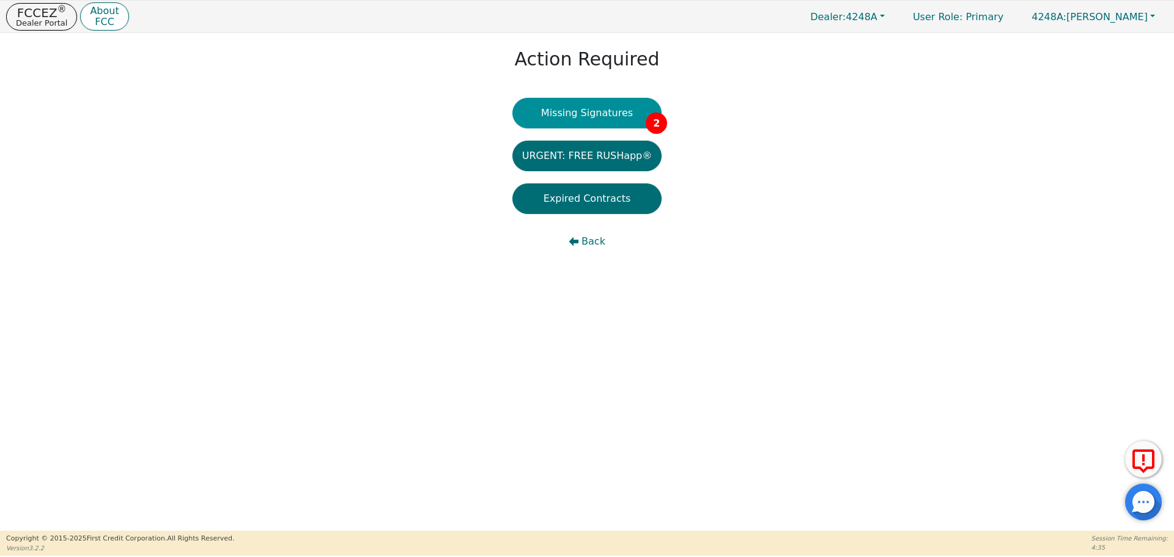
click at [579, 127] on button "Missing Signatures 2" at bounding box center [587, 113] width 150 height 31
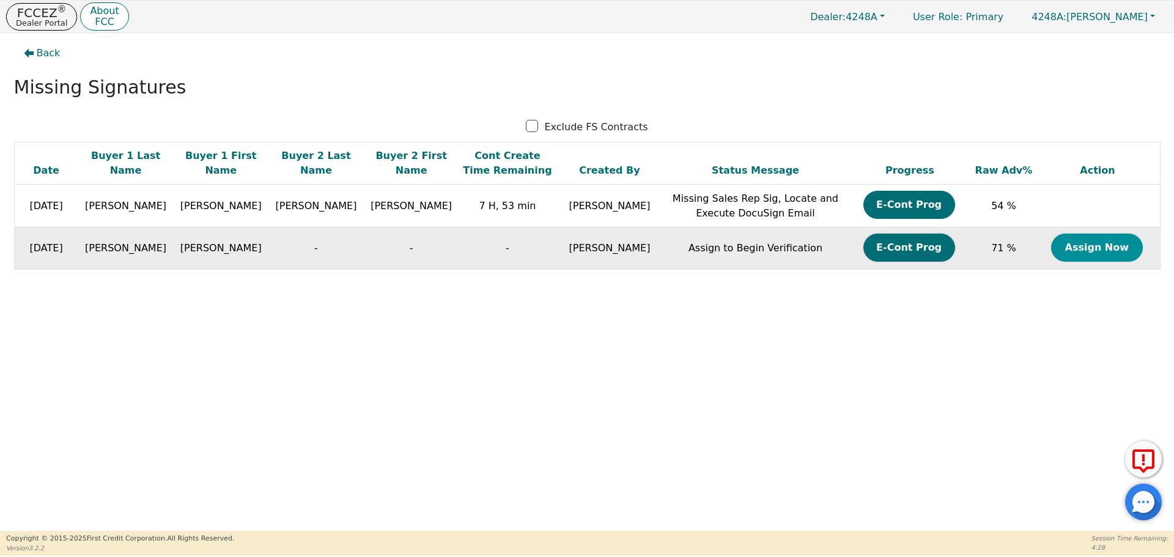
click at [1078, 257] on button "Assign Now" at bounding box center [1097, 248] width 92 height 28
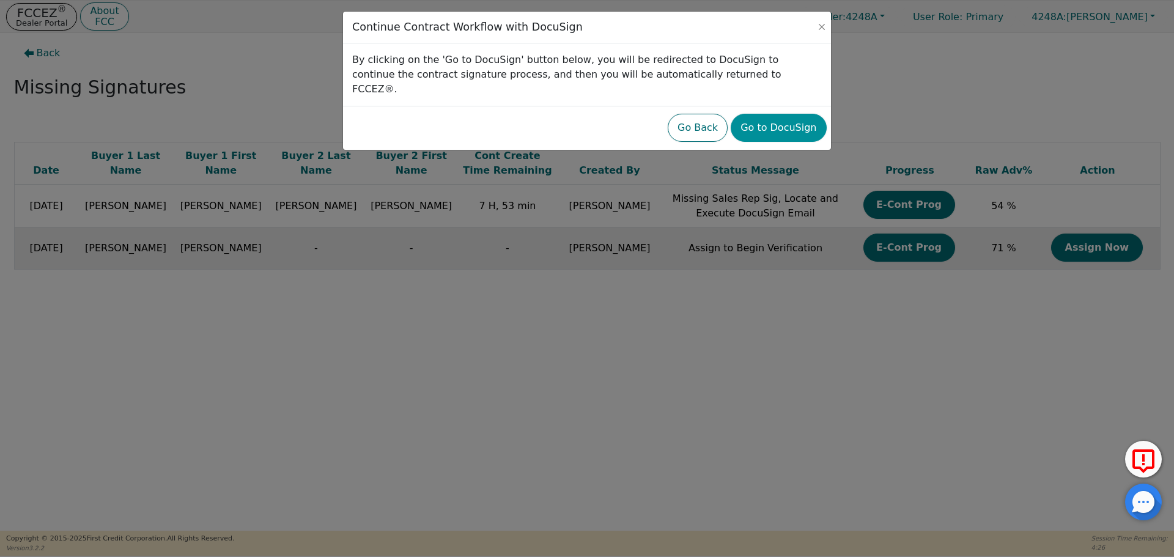
click at [804, 114] on button "Go to DocuSign" at bounding box center [778, 128] width 95 height 28
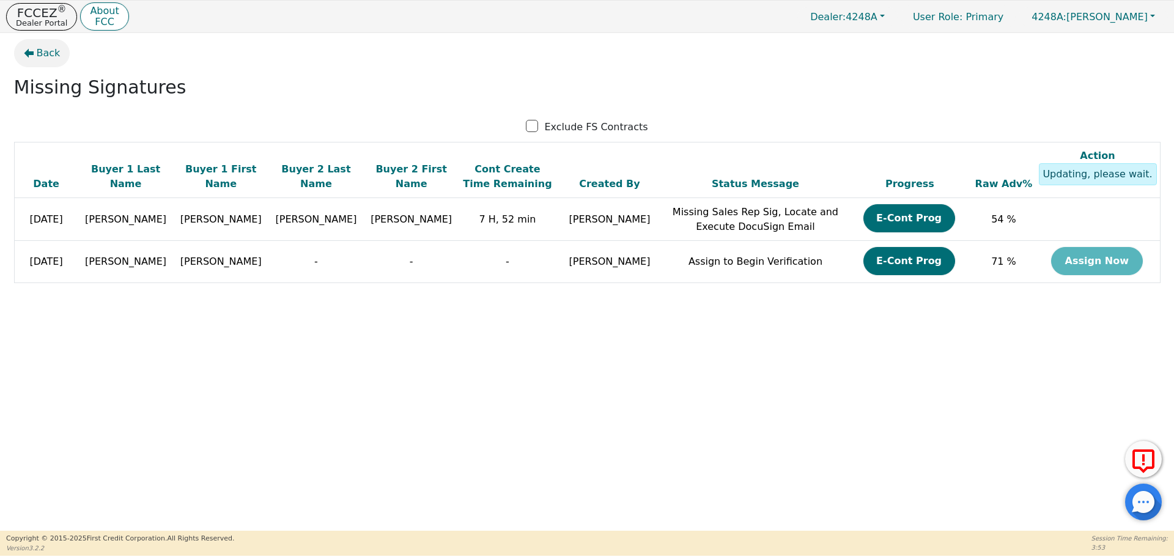
click at [44, 48] on span "Back" at bounding box center [49, 53] width 24 height 15
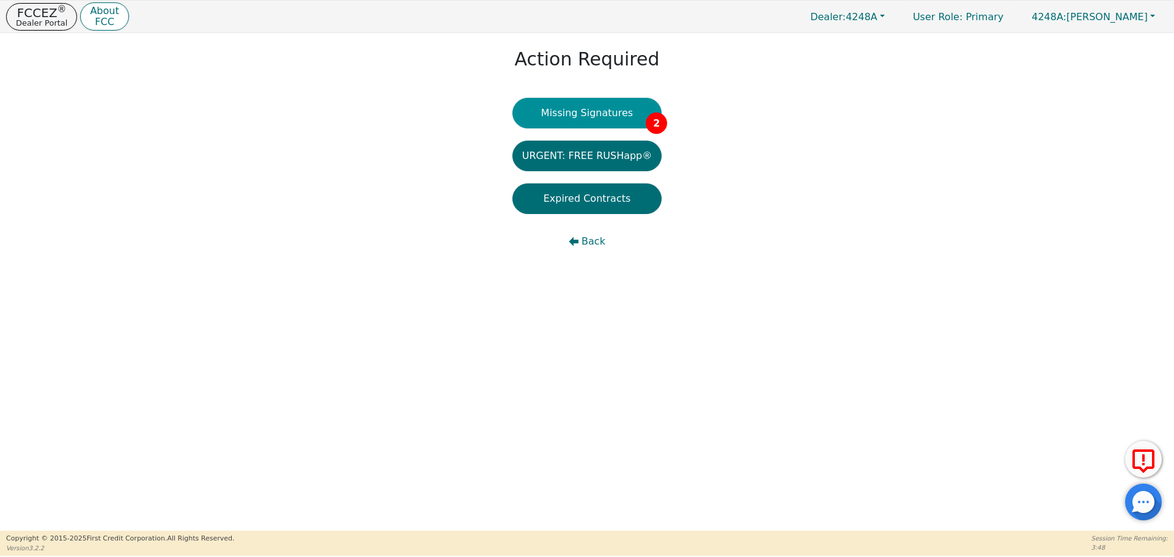
click at [626, 111] on button "Missing Signatures 2" at bounding box center [587, 113] width 150 height 31
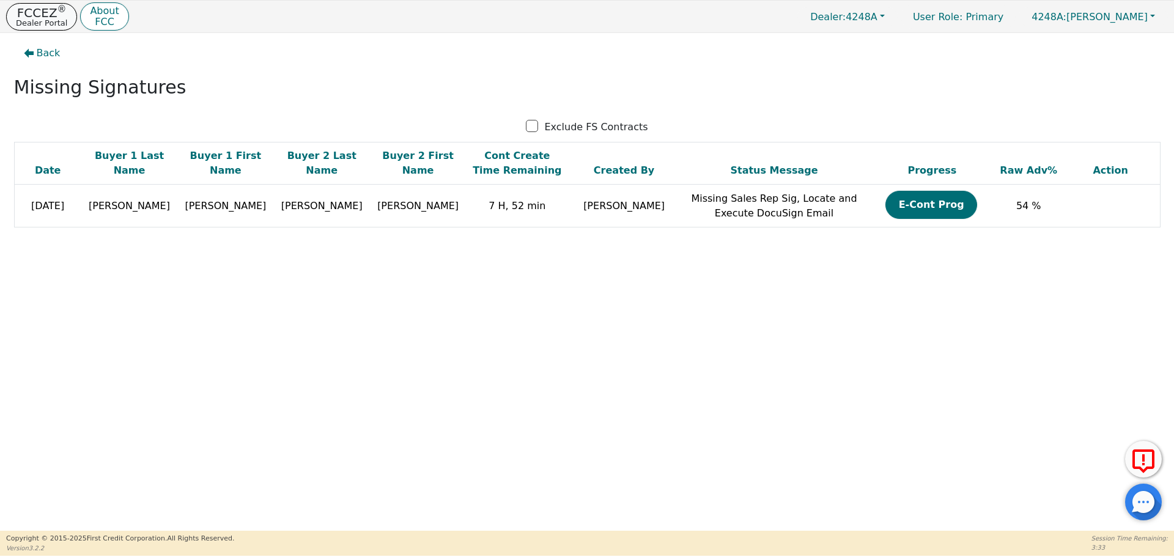
click at [57, 13] on sup "®" at bounding box center [61, 9] width 9 height 11
